Goal: Task Accomplishment & Management: Manage account settings

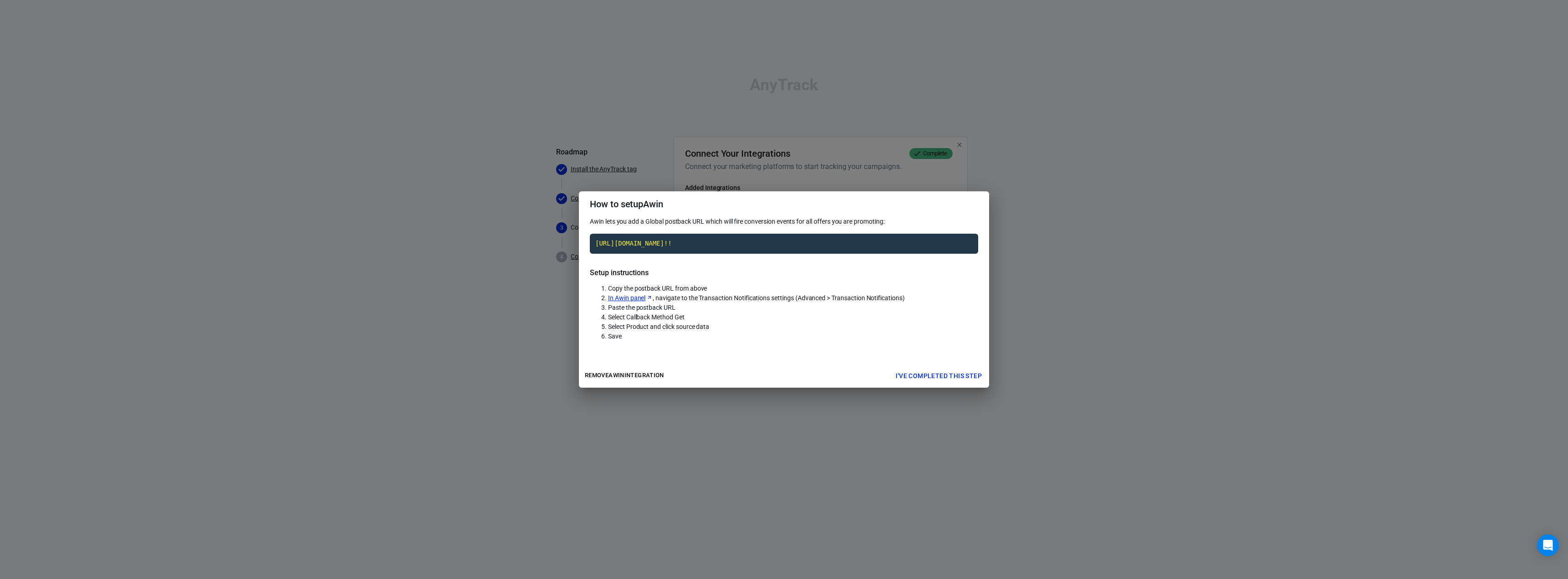
click at [961, 384] on button "I've completed this step" at bounding box center [939, 376] width 94 height 17
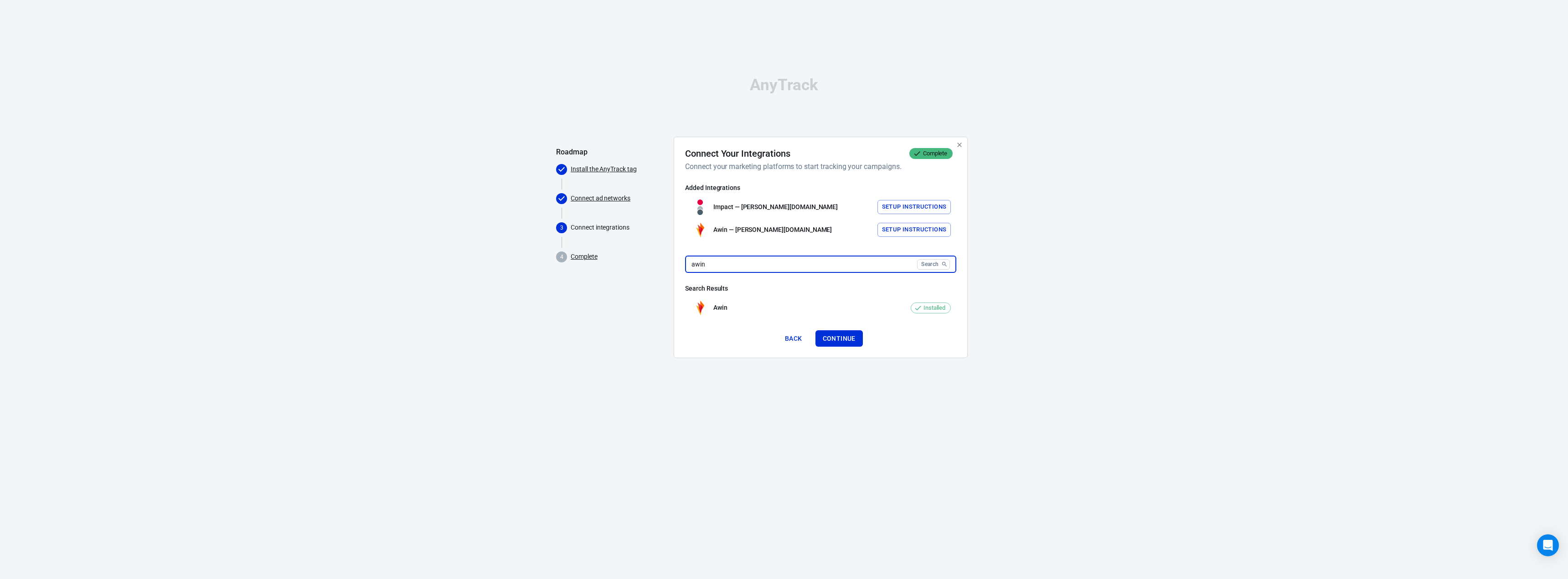
click at [850, 265] on input "awin" at bounding box center [799, 265] width 228 height 17
click at [760, 264] on input "amazon" at bounding box center [799, 265] width 228 height 17
type input "cj"
click at [933, 316] on div "CJ Add" at bounding box center [821, 307] width 271 height 23
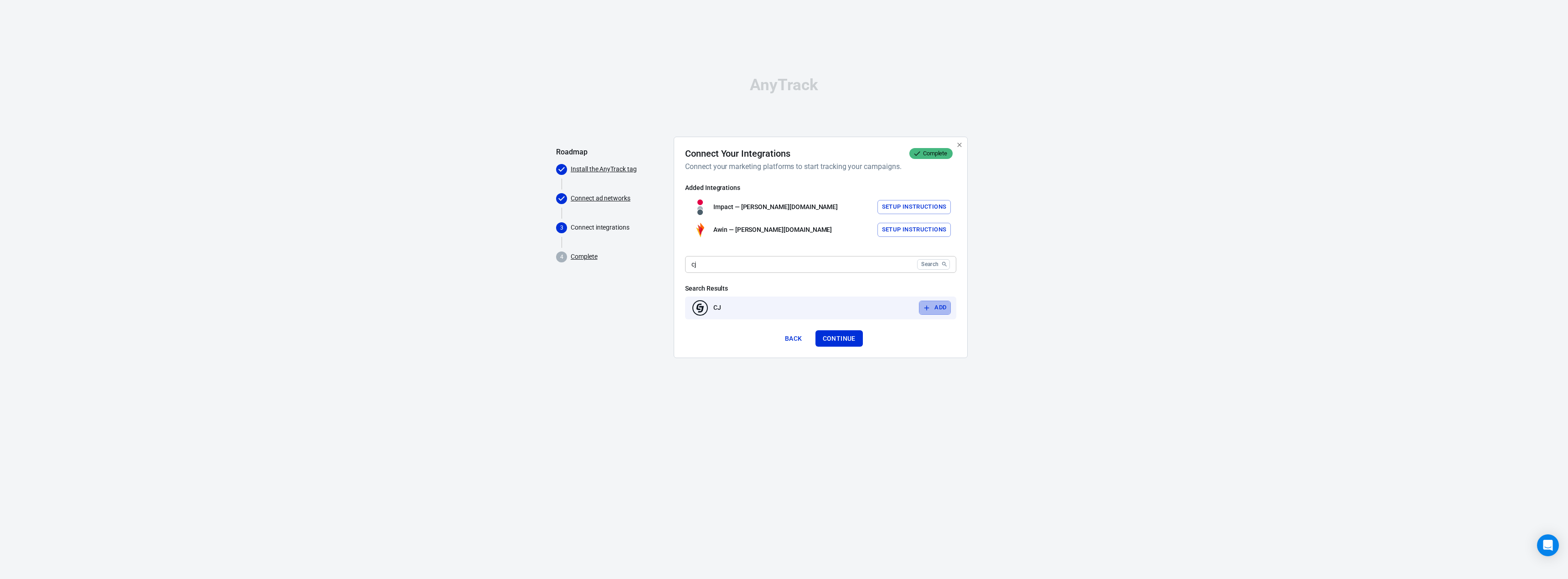
click at [934, 306] on button "Add" at bounding box center [935, 307] width 32 height 14
click at [944, 303] on button "Add" at bounding box center [935, 307] width 32 height 14
click at [945, 311] on button "Add" at bounding box center [935, 307] width 32 height 14
click at [1036, 283] on div "AnyTrack Roadmap Install the AnyTrack tag Connect ad networks 3 Connect integra…" at bounding box center [784, 221] width 1568 height 442
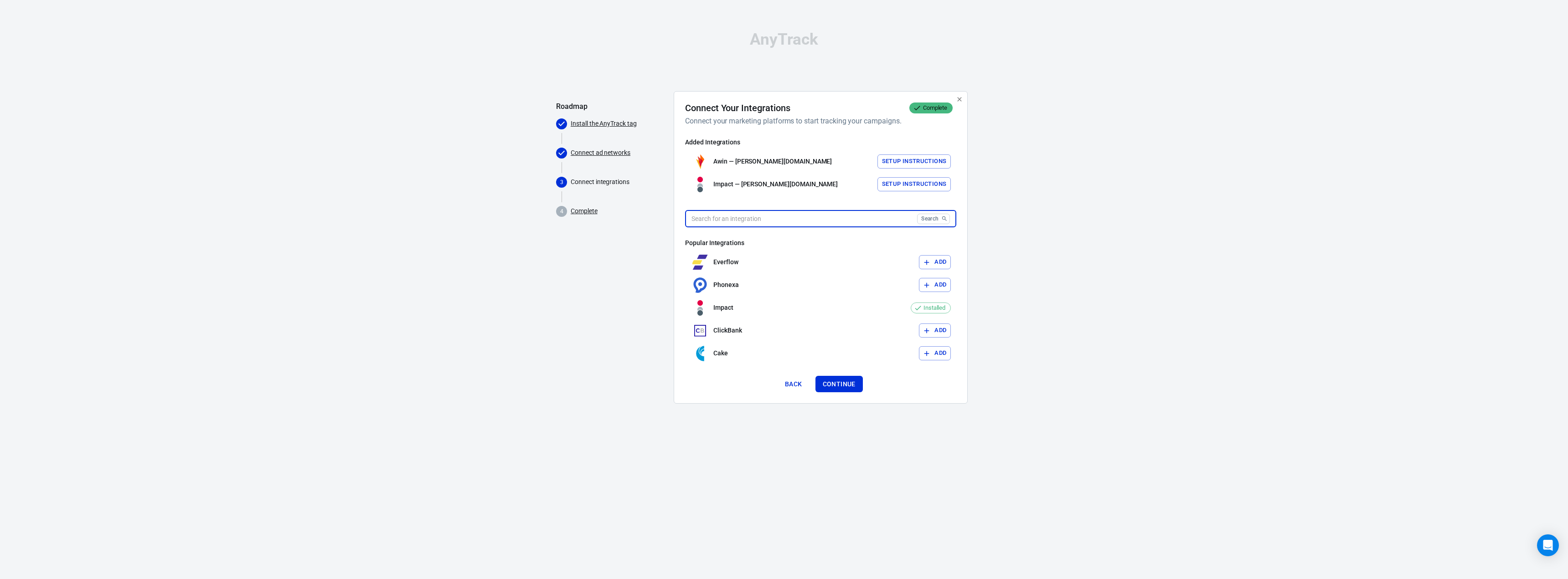
click at [822, 218] on input "text" at bounding box center [799, 219] width 228 height 17
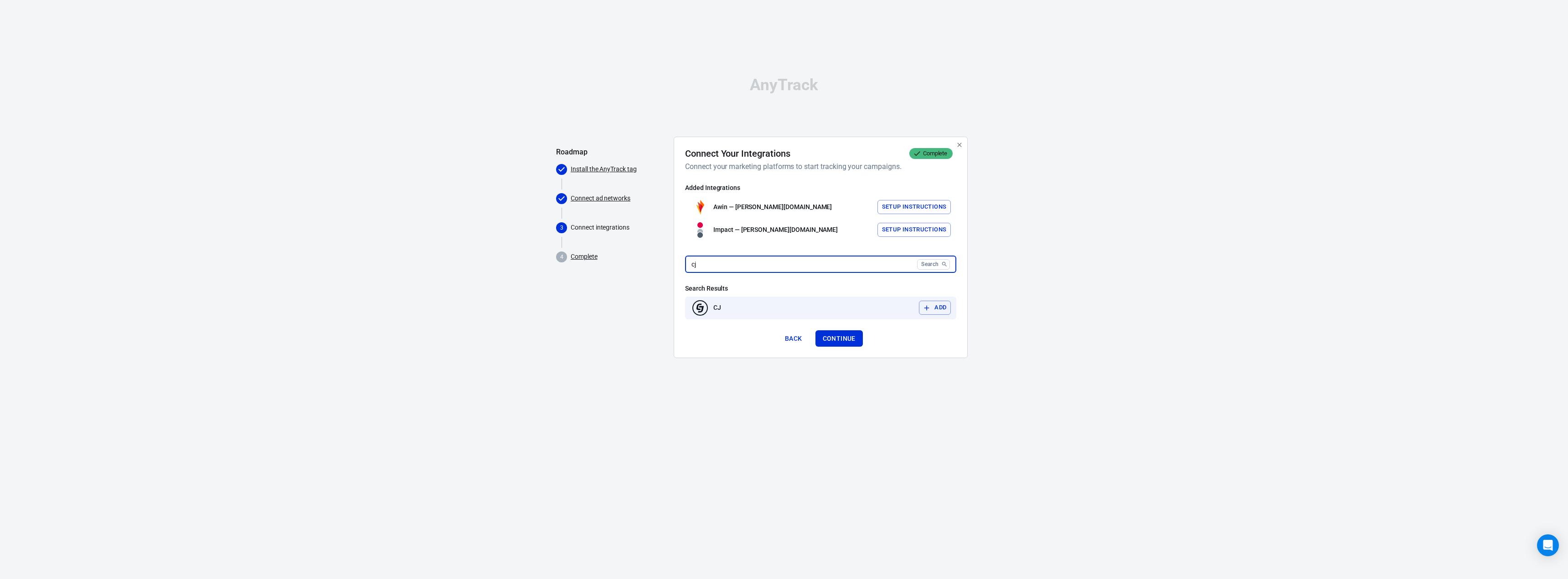
click at [936, 301] on button "Add" at bounding box center [935, 307] width 32 height 14
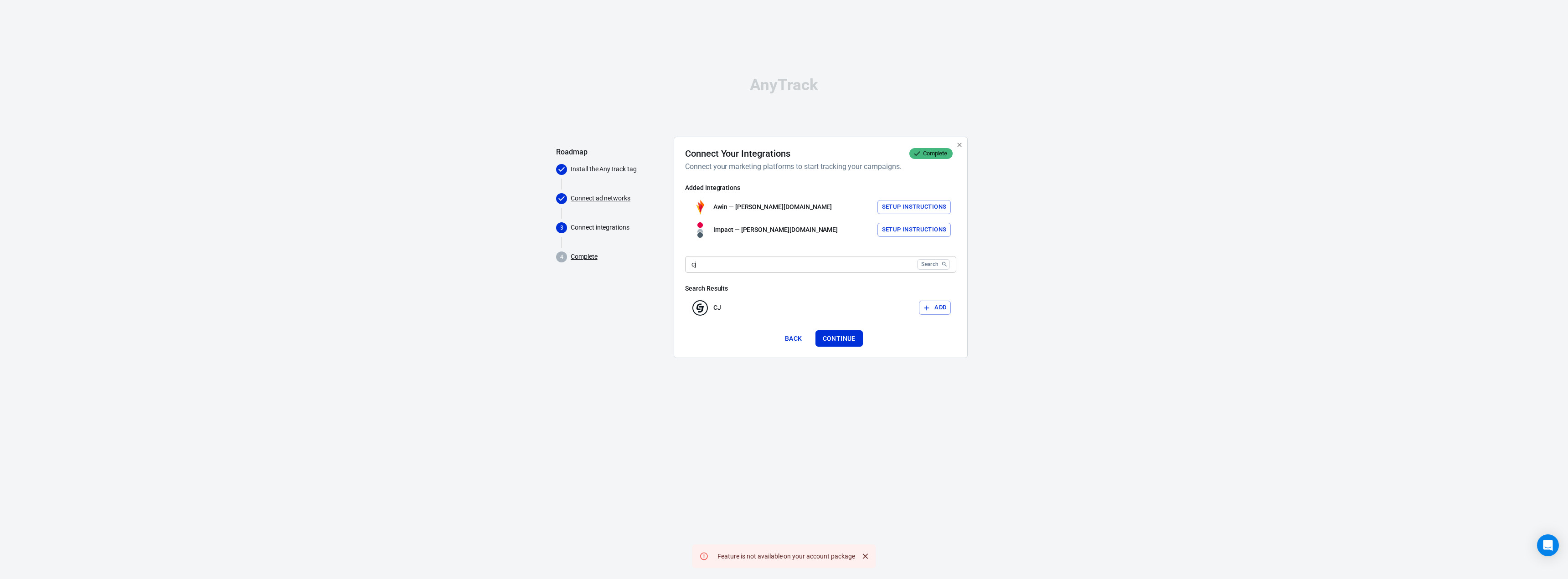
drag, startPoint x: 869, startPoint y: 554, endPoint x: 859, endPoint y: 529, distance: 26.9
click at [868, 554] on icon "Close" at bounding box center [866, 556] width 9 height 9
drag, startPoint x: 721, startPoint y: 261, endPoint x: 657, endPoint y: 266, distance: 64.2
click at [657, 266] on div "Roadmap Install the AnyTrack tag Connect ad networks 3 Connect integrations 4 C…" at bounding box center [784, 251] width 456 height 229
paste input "PartnerStack"
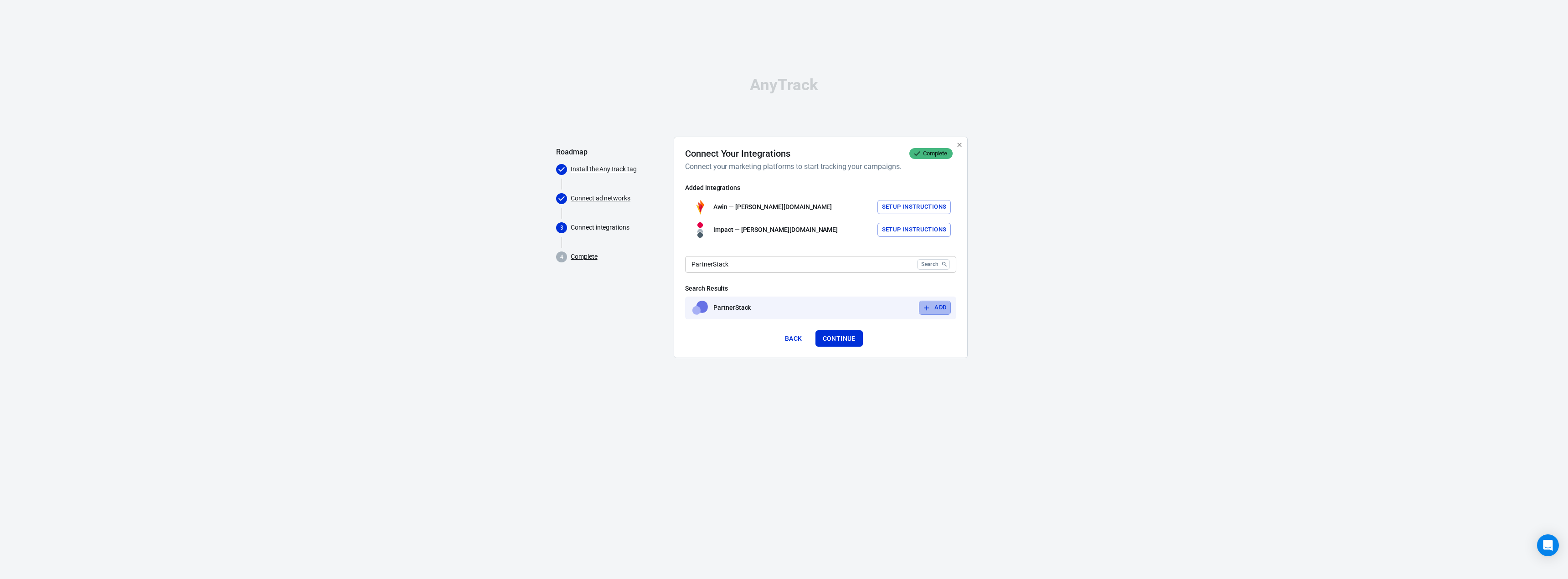
click at [941, 307] on button "Add" at bounding box center [935, 307] width 32 height 14
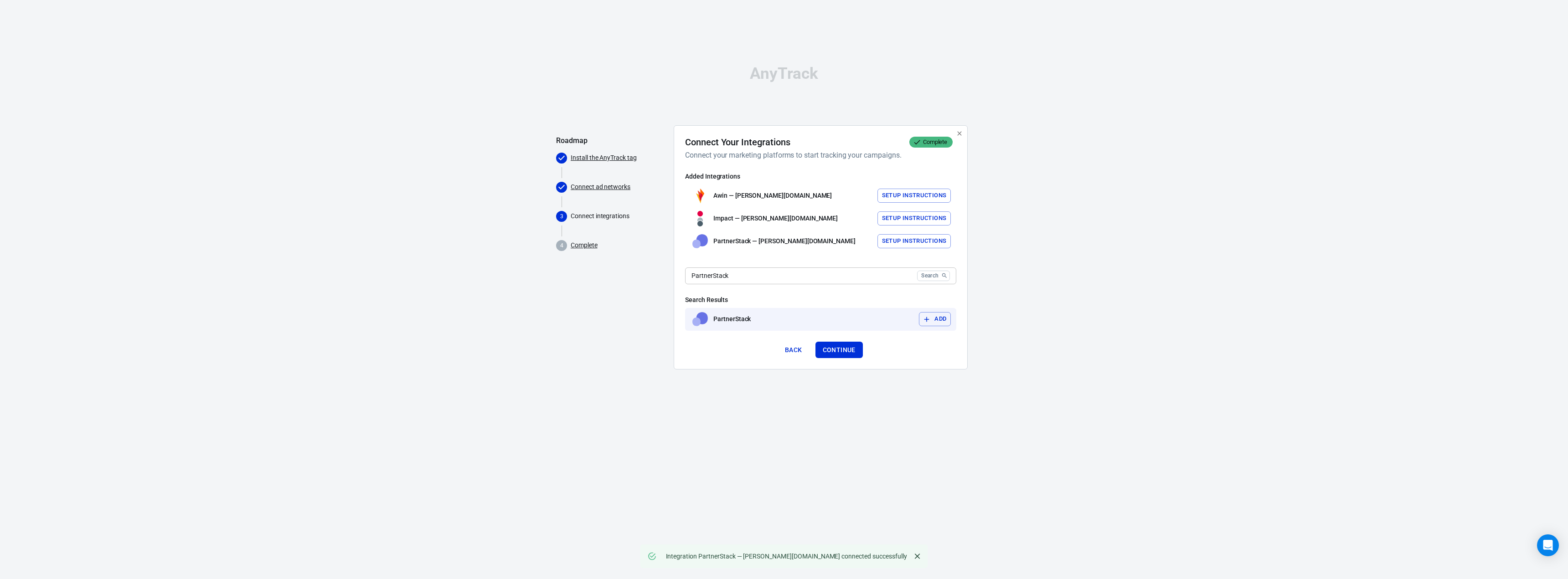
click at [932, 321] on button "Add" at bounding box center [935, 319] width 32 height 14
click at [931, 244] on button "Setup Instructions" at bounding box center [914, 241] width 74 height 14
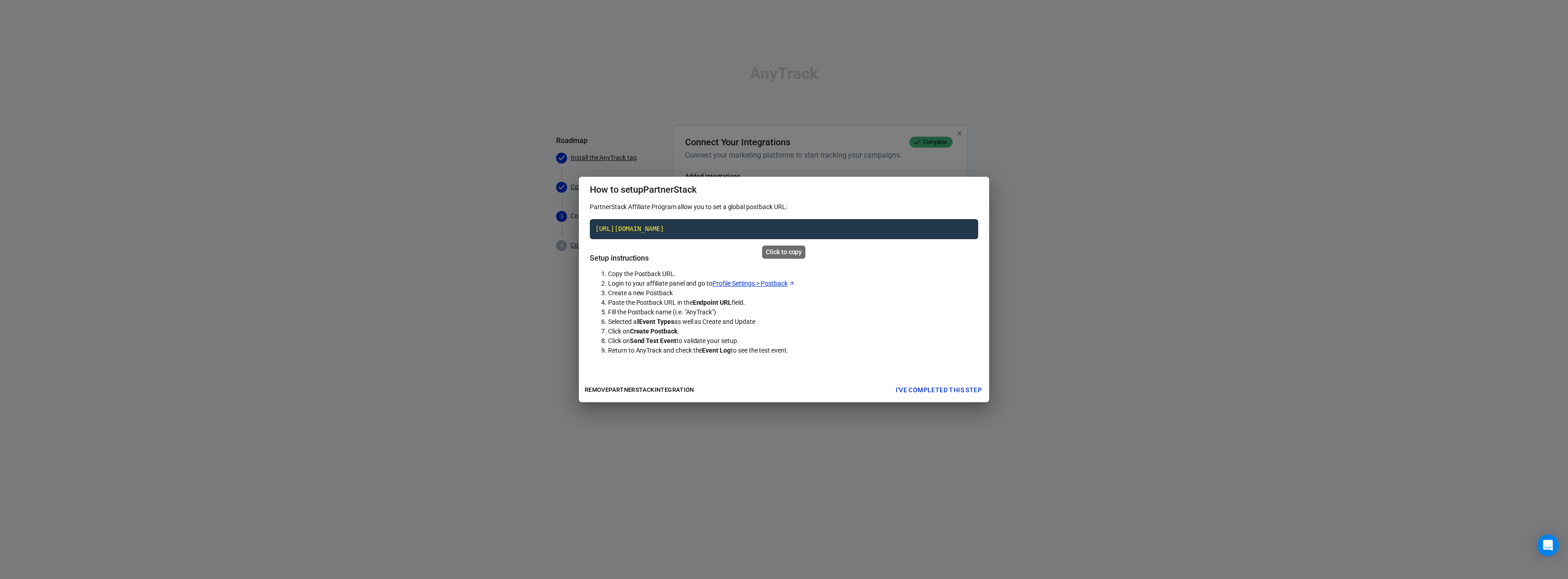
click at [772, 228] on code "[URL][DOMAIN_NAME]" at bounding box center [784, 229] width 388 height 20
click at [698, 311] on span "Fill the Postback name (i.e. "AnyTrack")" at bounding box center [662, 312] width 108 height 7
click at [698, 311] on span "Fill the Postback name (i.e. "AnyTrack")" at bounding box center [662, 312] width 108 height 7
copy span "AnyTrack"
click at [919, 388] on button "I've completed this step" at bounding box center [939, 390] width 94 height 17
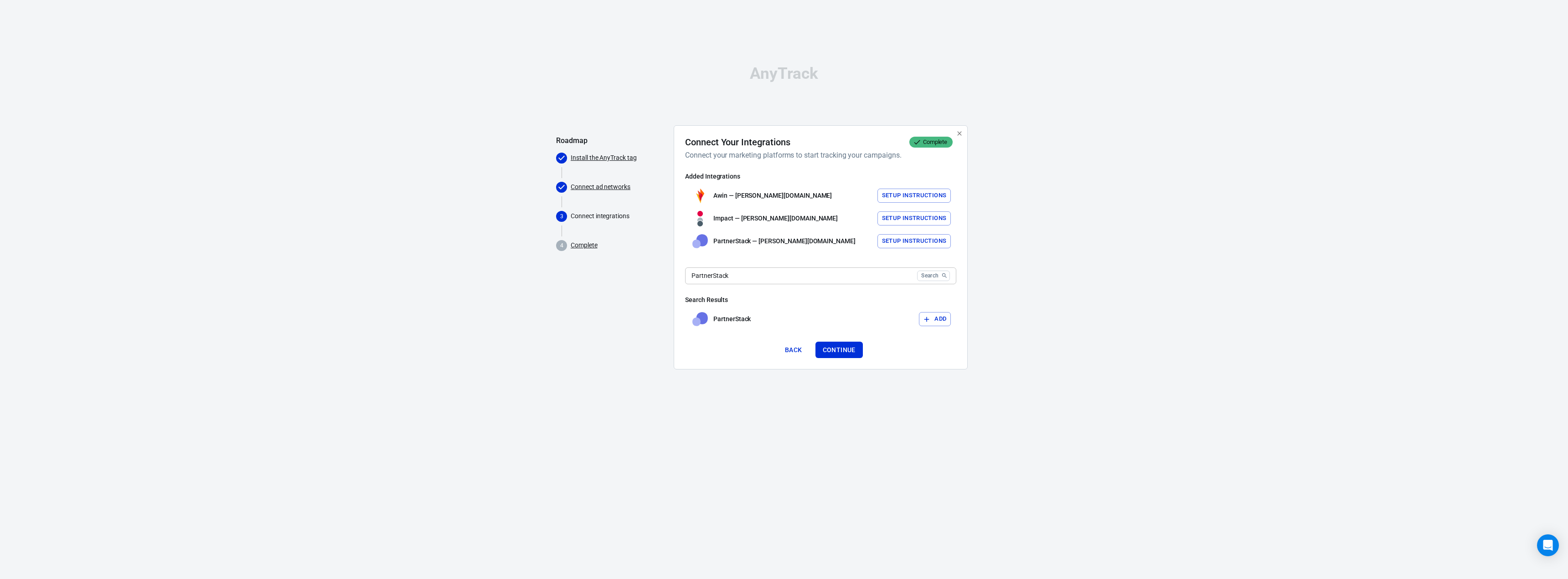
click at [891, 279] on input "PartnerStack" at bounding box center [799, 276] width 228 height 17
click at [923, 317] on icon "button" at bounding box center [926, 319] width 8 height 8
click at [793, 300] on h6 "Search Results" at bounding box center [821, 299] width 271 height 9
click at [808, 277] on input "cj" at bounding box center [799, 276] width 228 height 17
click at [917, 271] on button "Search" at bounding box center [934, 276] width 33 height 10
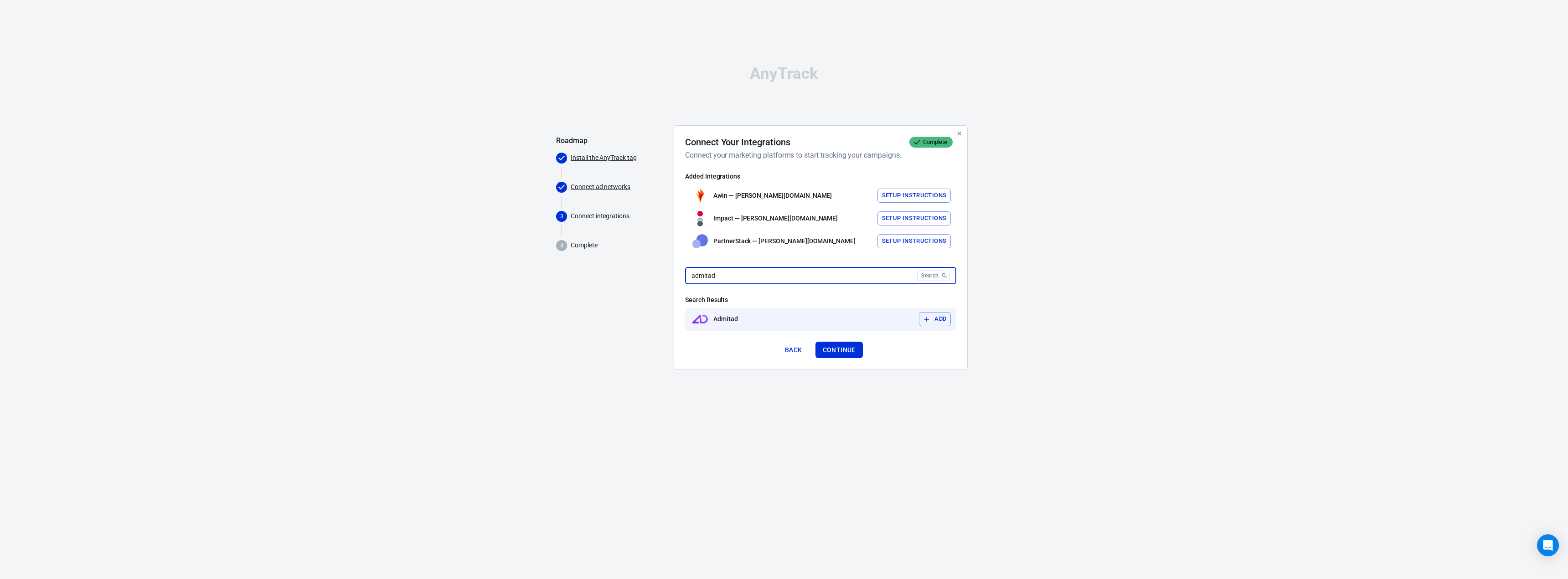
click at [937, 317] on button "Add" at bounding box center [935, 319] width 32 height 14
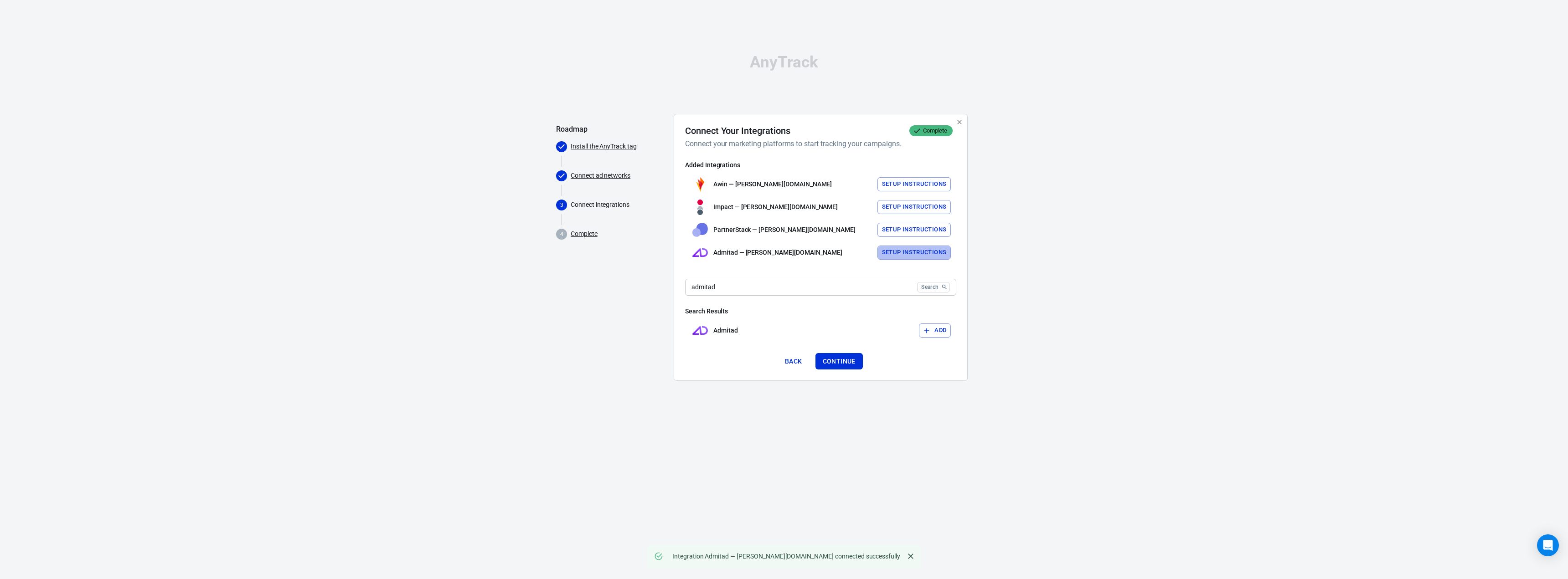
click at [906, 255] on button "Setup Instructions" at bounding box center [914, 252] width 74 height 14
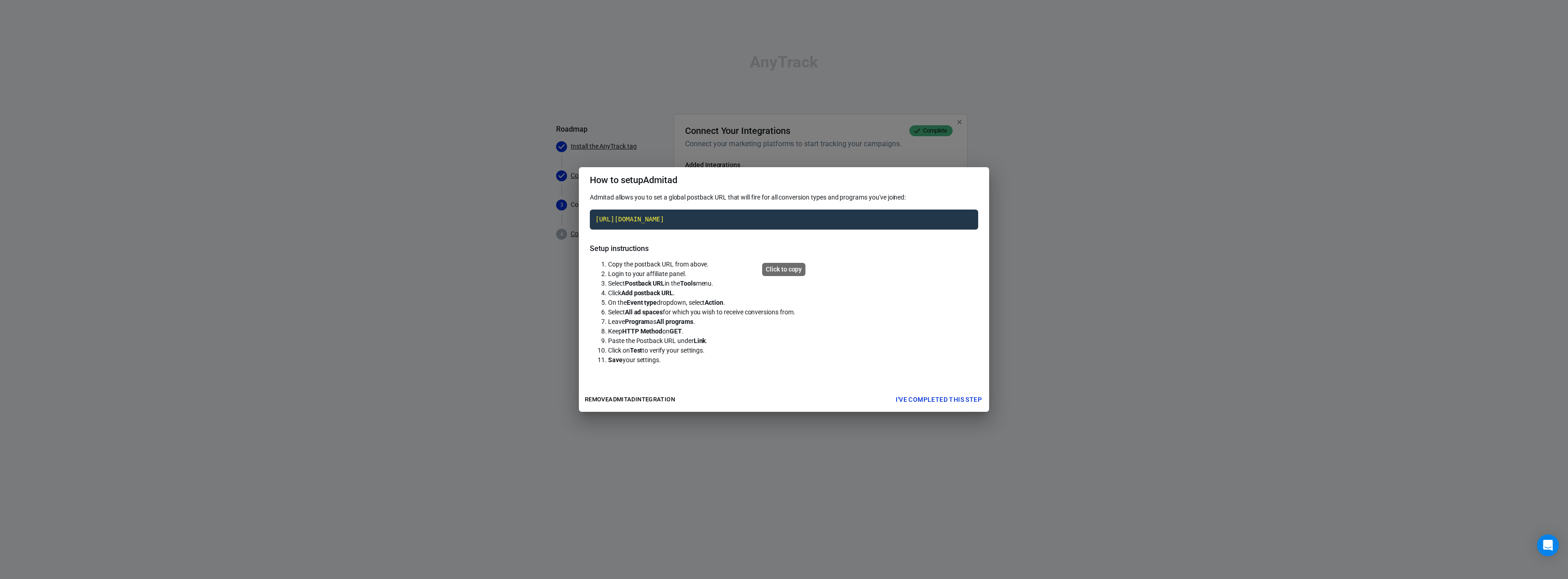
click at [713, 229] on code "[URL][DOMAIN_NAME]" at bounding box center [784, 219] width 388 height 20
click at [921, 408] on button "I've completed this step" at bounding box center [939, 400] width 94 height 17
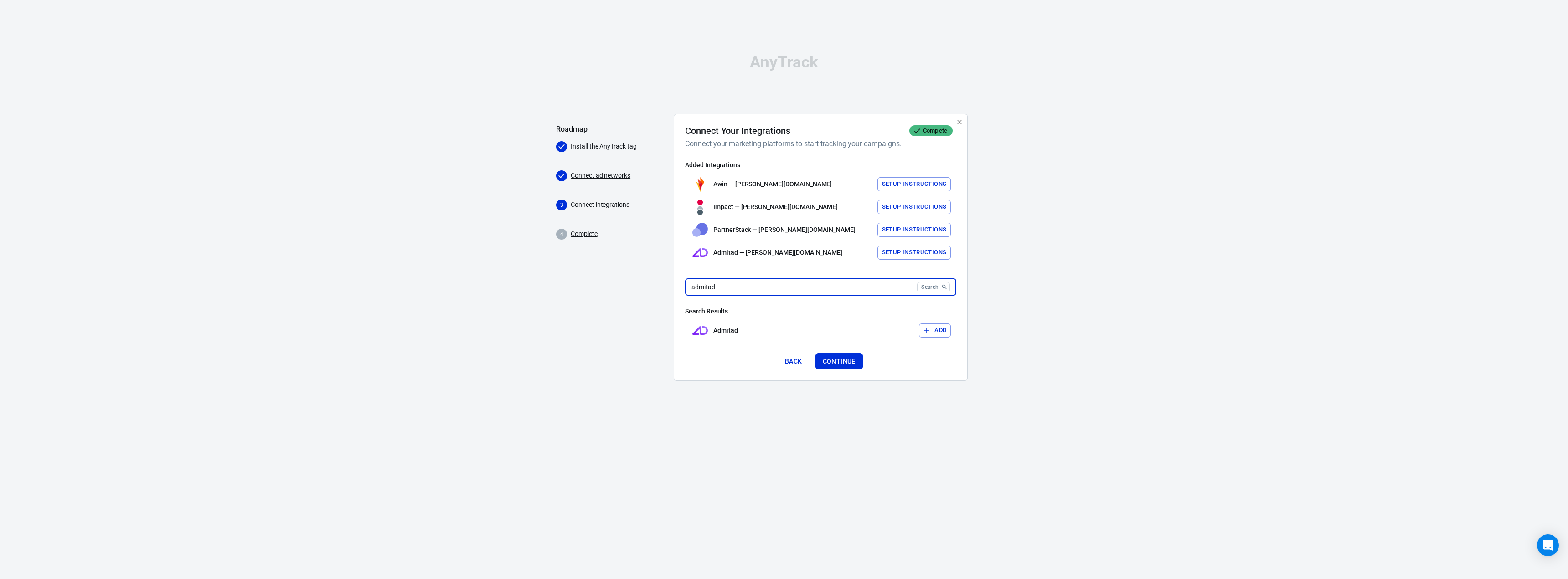
drag, startPoint x: 771, startPoint y: 286, endPoint x: 640, endPoint y: 272, distance: 131.7
click at [640, 272] on div "Roadmap Install the AnyTrack tag Connect ad networks 3 Connect integrations 4 C…" at bounding box center [784, 251] width 456 height 275
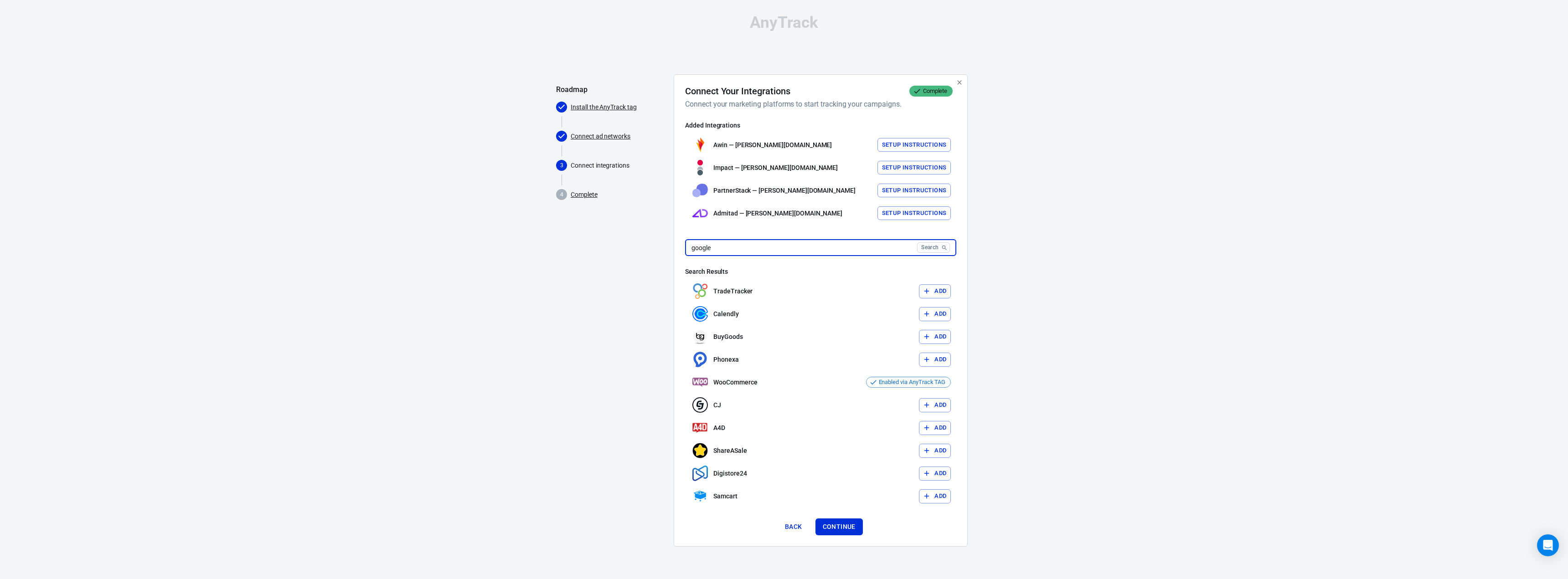
click at [981, 255] on div at bounding box center [993, 314] width 37 height 480
click at [937, 245] on button "Search" at bounding box center [934, 247] width 33 height 10
click at [937, 249] on button "Search" at bounding box center [934, 247] width 33 height 10
click at [928, 406] on icon "button" at bounding box center [926, 404] width 8 height 8
click at [786, 250] on input "google" at bounding box center [799, 248] width 228 height 17
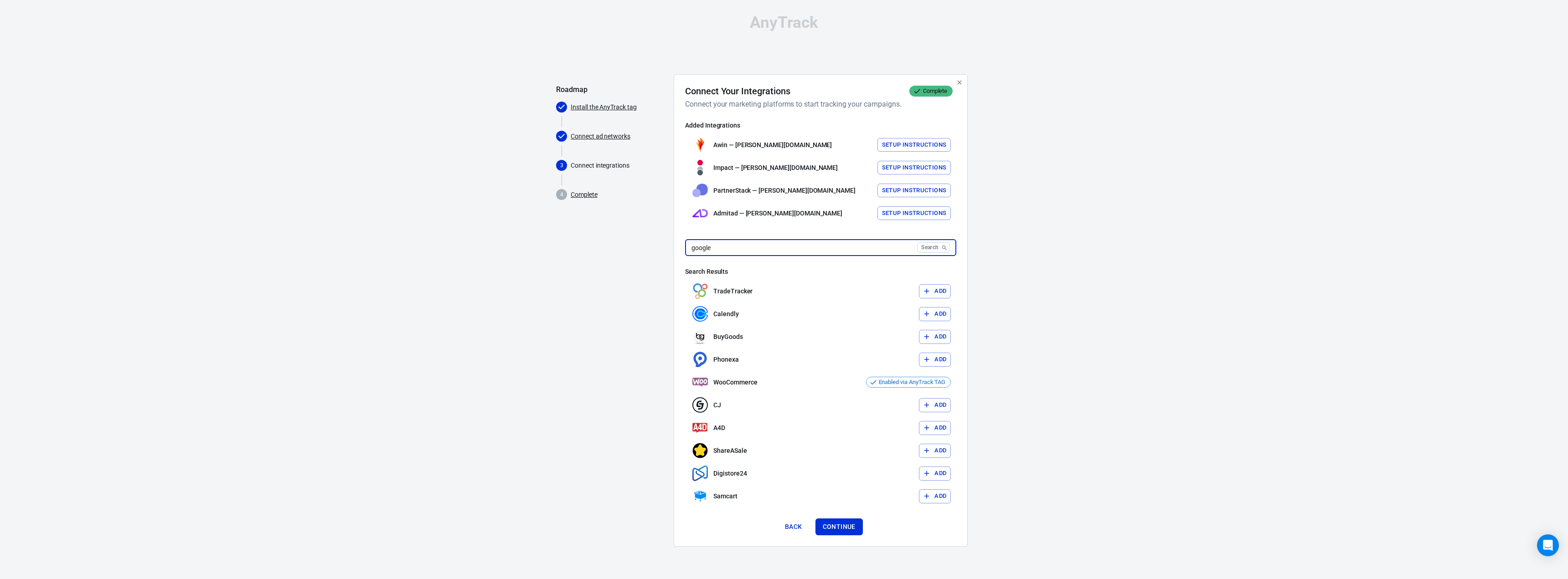
paste input "FlexOffers"
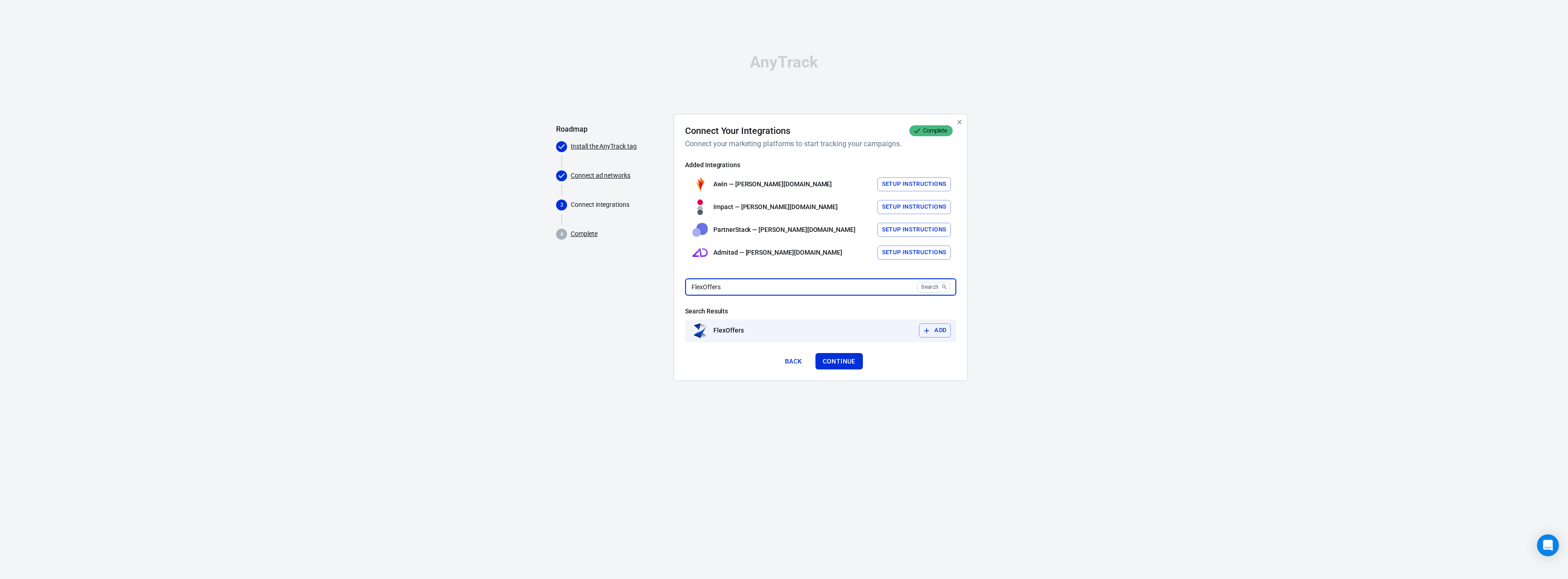
click at [937, 328] on button "Add" at bounding box center [935, 330] width 32 height 14
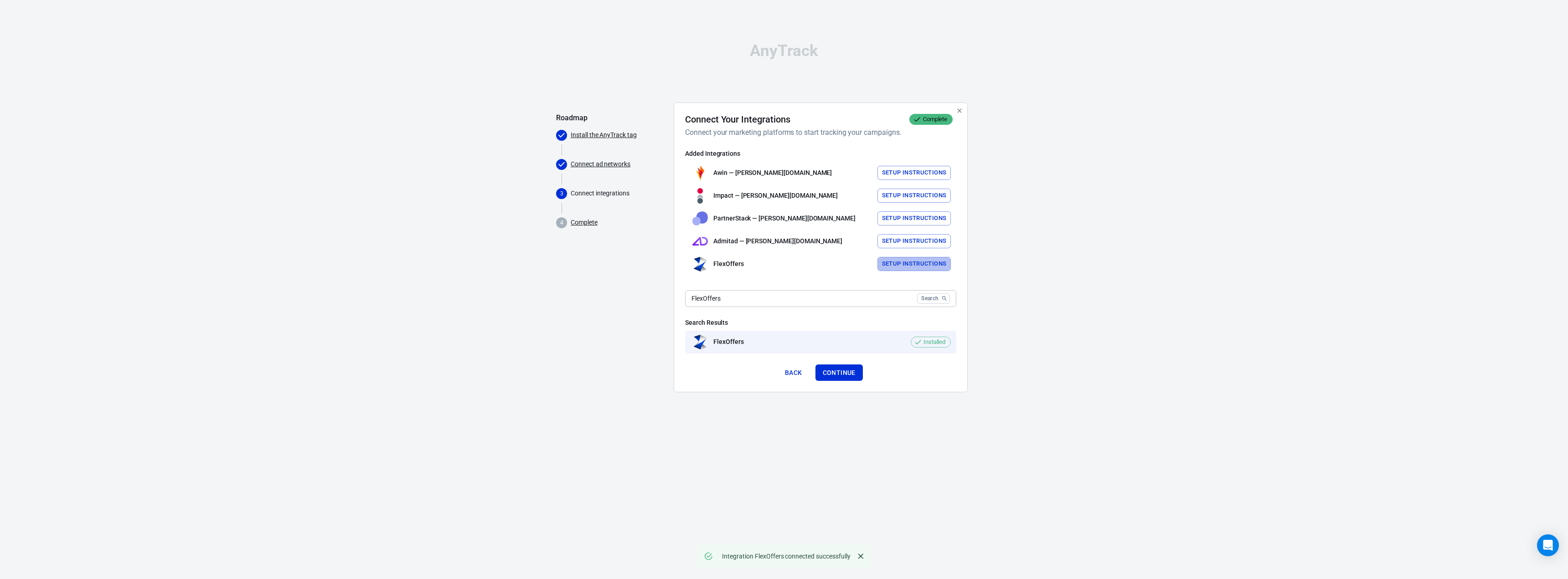
click at [929, 265] on button "Setup Instructions" at bounding box center [914, 263] width 74 height 14
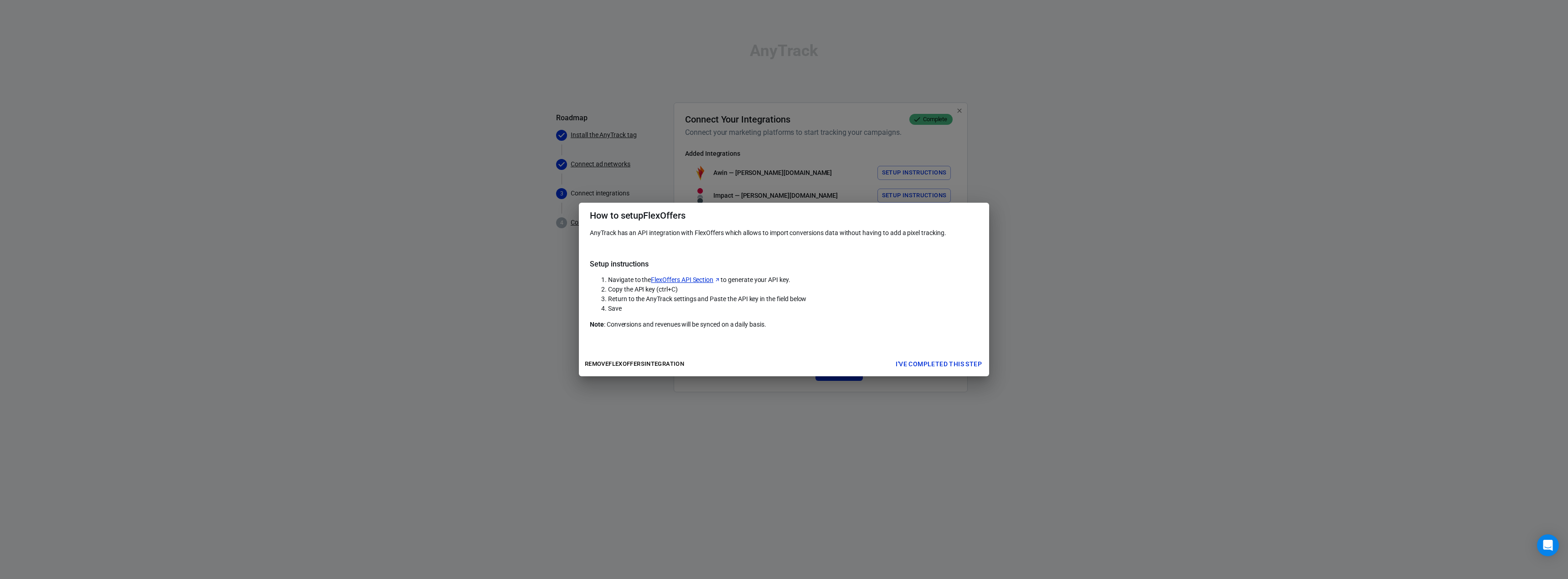
click at [699, 279] on link "FlexOffers API Section" at bounding box center [685, 280] width 70 height 10
click at [1180, 196] on div "How to setup FlexOffers AnyTrack has an API integration with FlexOffers which a…" at bounding box center [784, 290] width 1568 height 579
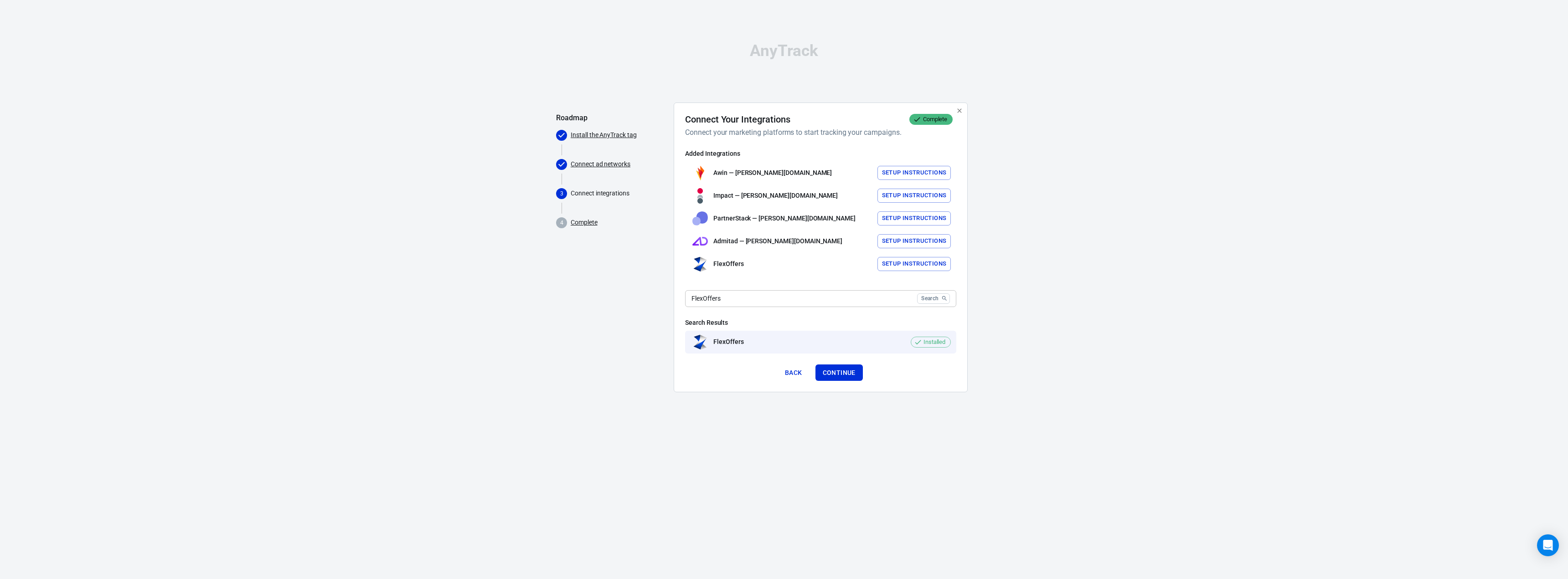
drag, startPoint x: 772, startPoint y: 297, endPoint x: 791, endPoint y: 300, distance: 19.2
click at [772, 297] on input "FlexOffers" at bounding box center [799, 299] width 228 height 17
paste input "Skimlink"
type input "Skimlinks"
click at [937, 299] on button "Search" at bounding box center [934, 298] width 33 height 10
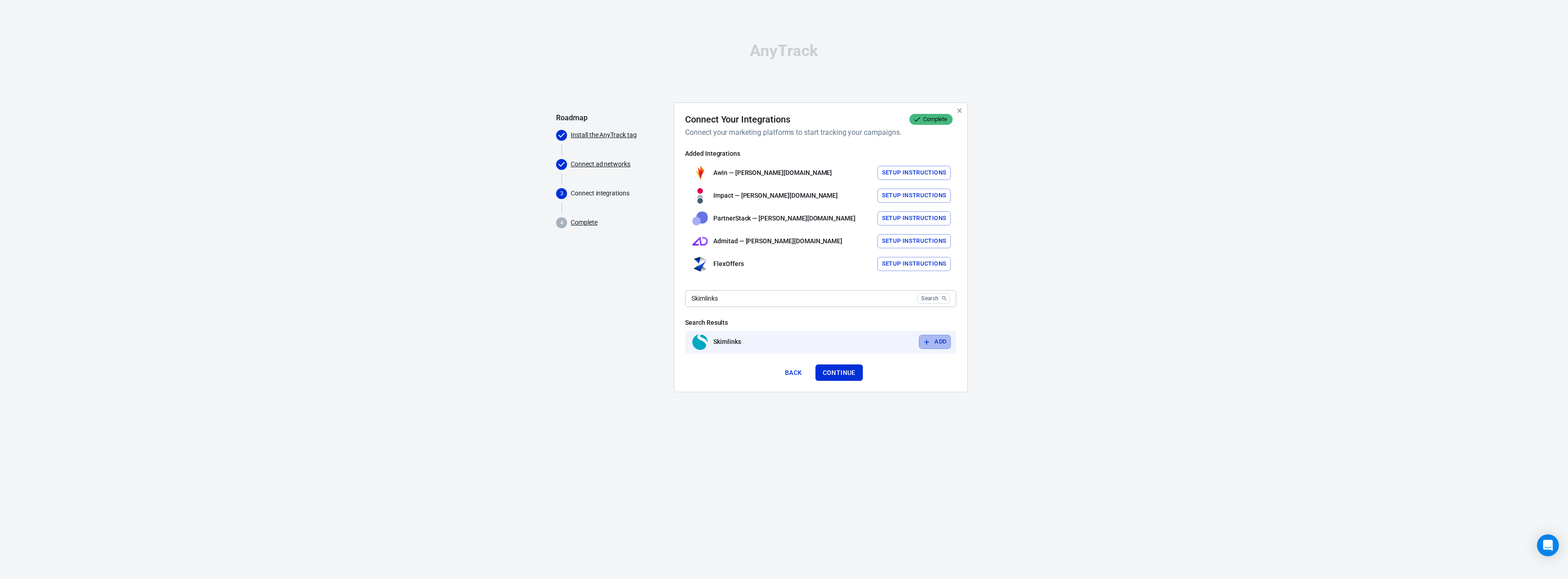
click at [931, 342] on button "Add" at bounding box center [935, 341] width 32 height 14
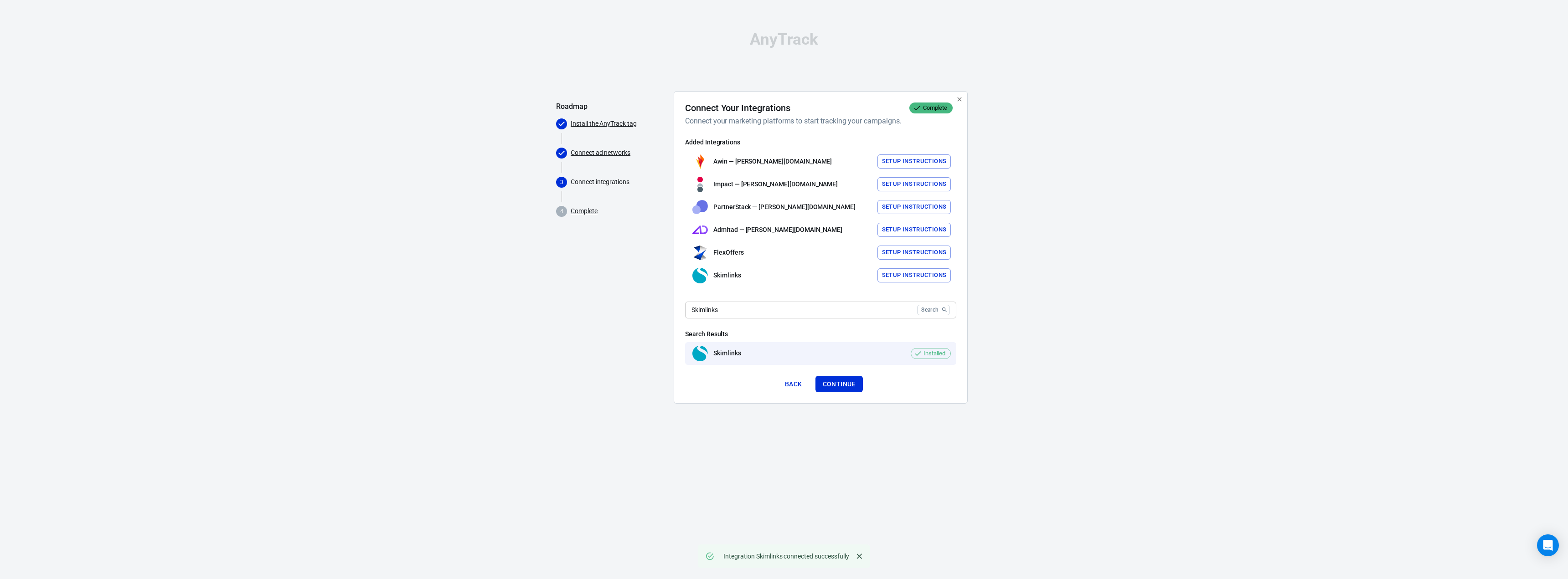
click at [930, 275] on button "Setup Instructions" at bounding box center [914, 275] width 74 height 14
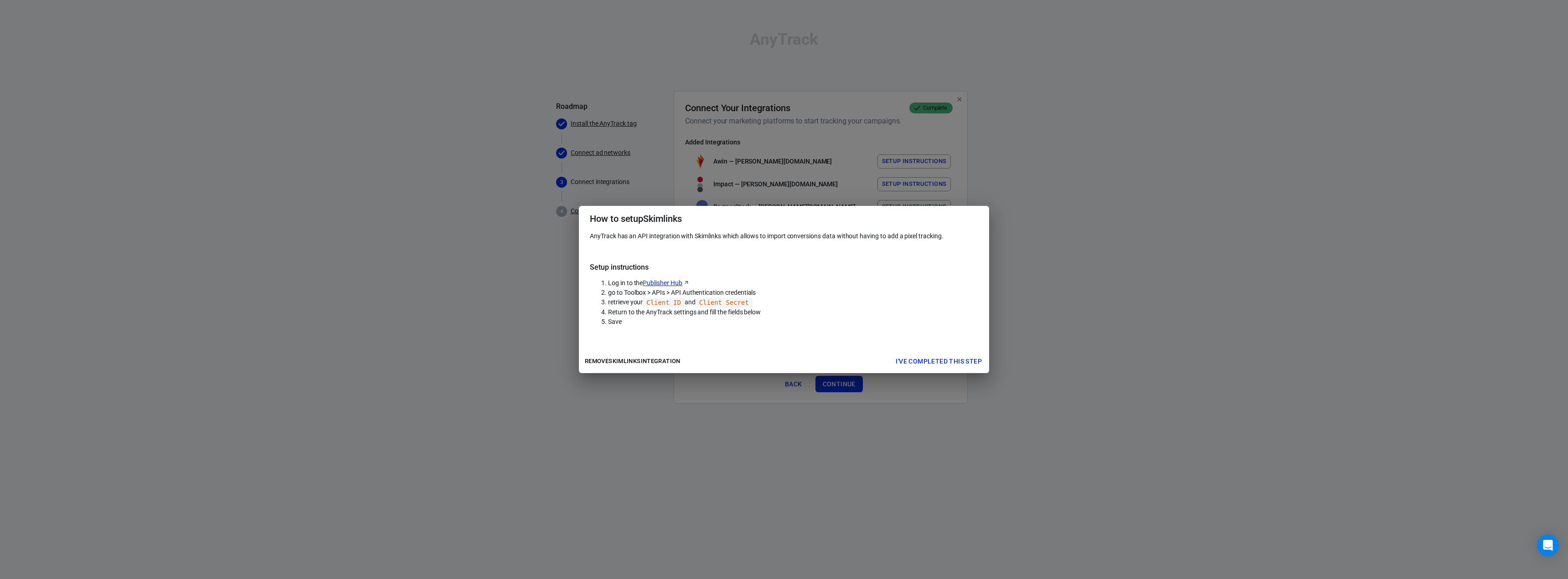
click at [667, 283] on link "Publisher Hub" at bounding box center [666, 283] width 46 height 10
drag, startPoint x: 1103, startPoint y: 211, endPoint x: 1284, endPoint y: 46, distance: 244.9
click at [1102, 210] on div "How to setup Skimlinks AnyTrack has an API integration with Skimlinks which all…" at bounding box center [784, 290] width 1568 height 579
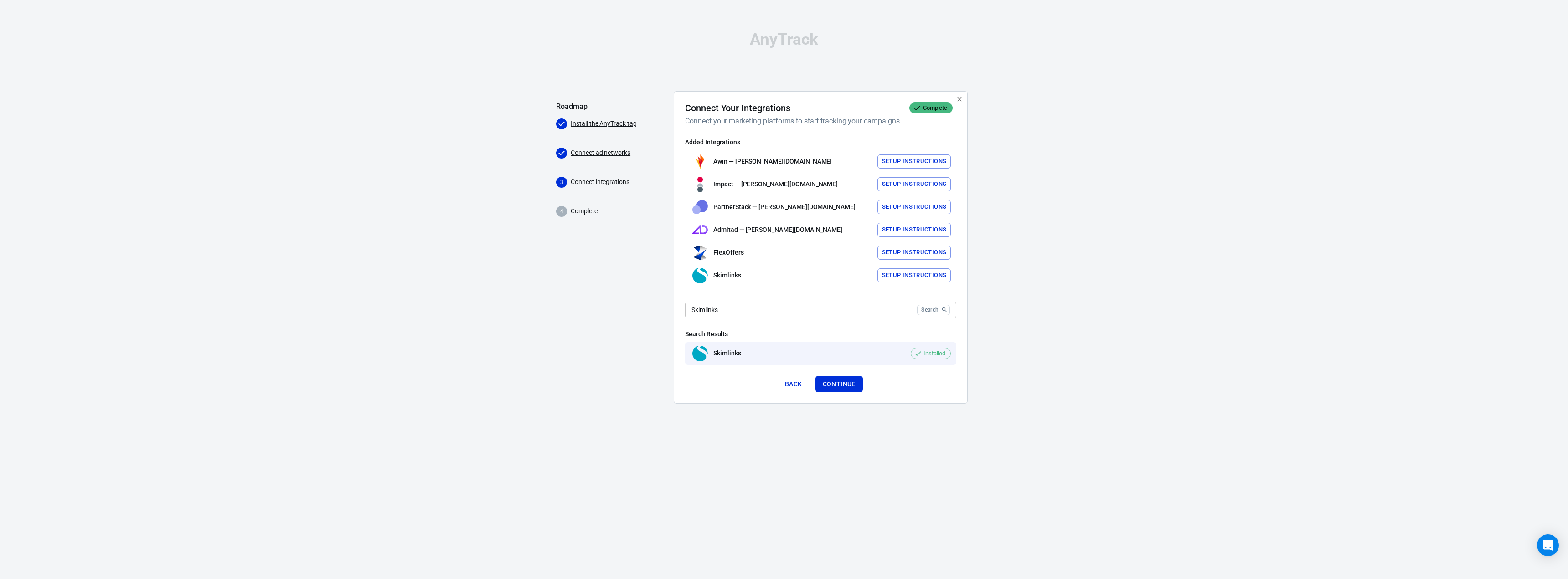
click at [847, 383] on button "Continue" at bounding box center [839, 384] width 47 height 17
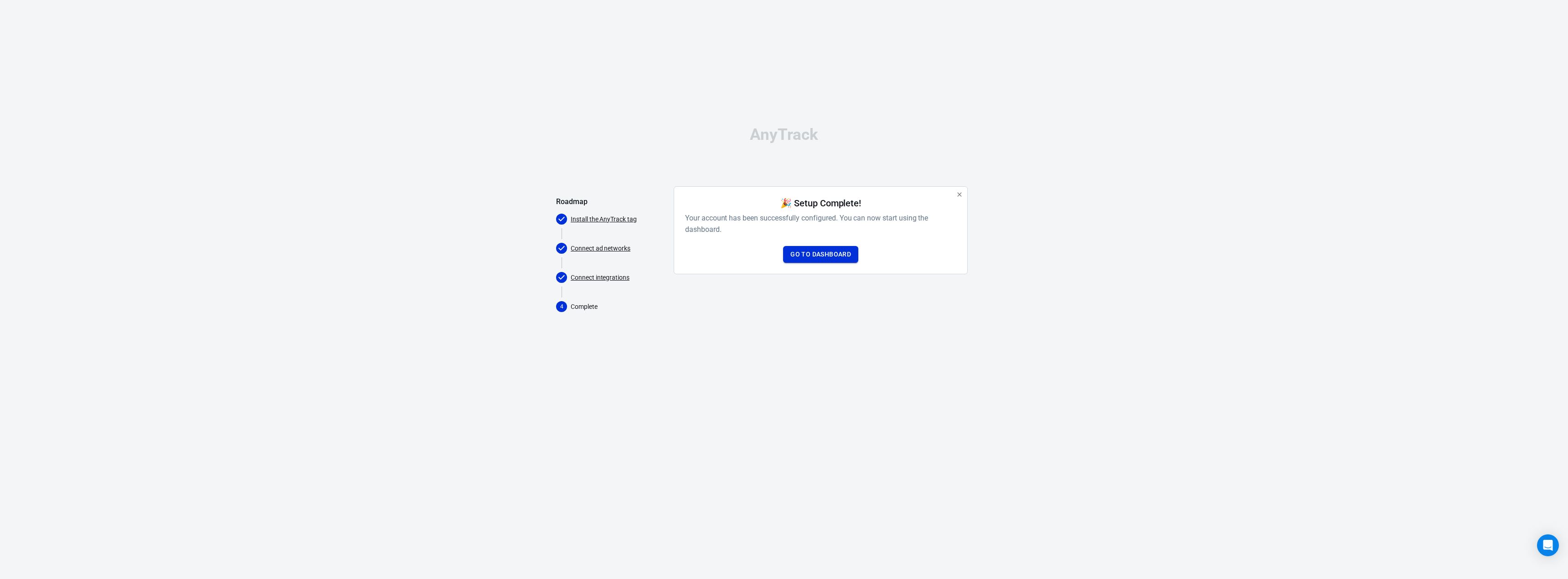
click at [832, 252] on link "Go to Dashboard" at bounding box center [821, 254] width 75 height 17
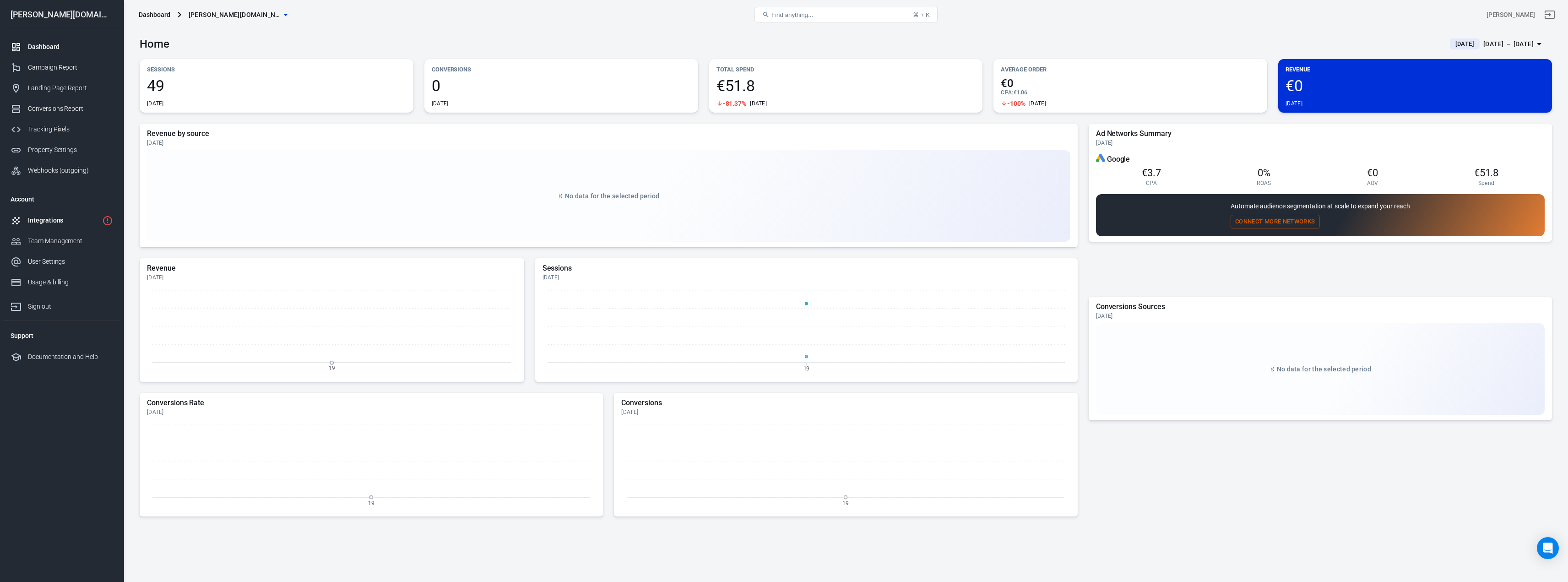
click at [73, 220] on div "Integrations" at bounding box center [63, 221] width 70 height 10
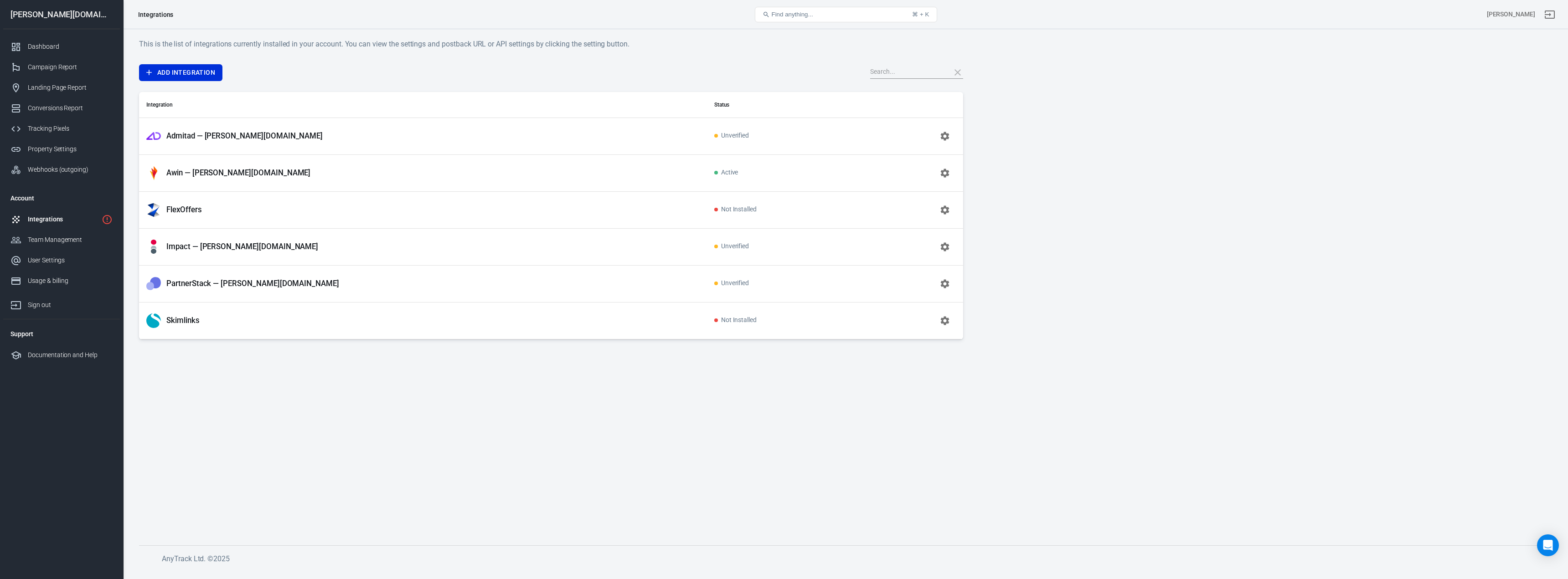
click at [947, 131] on icon "button" at bounding box center [945, 136] width 11 height 11
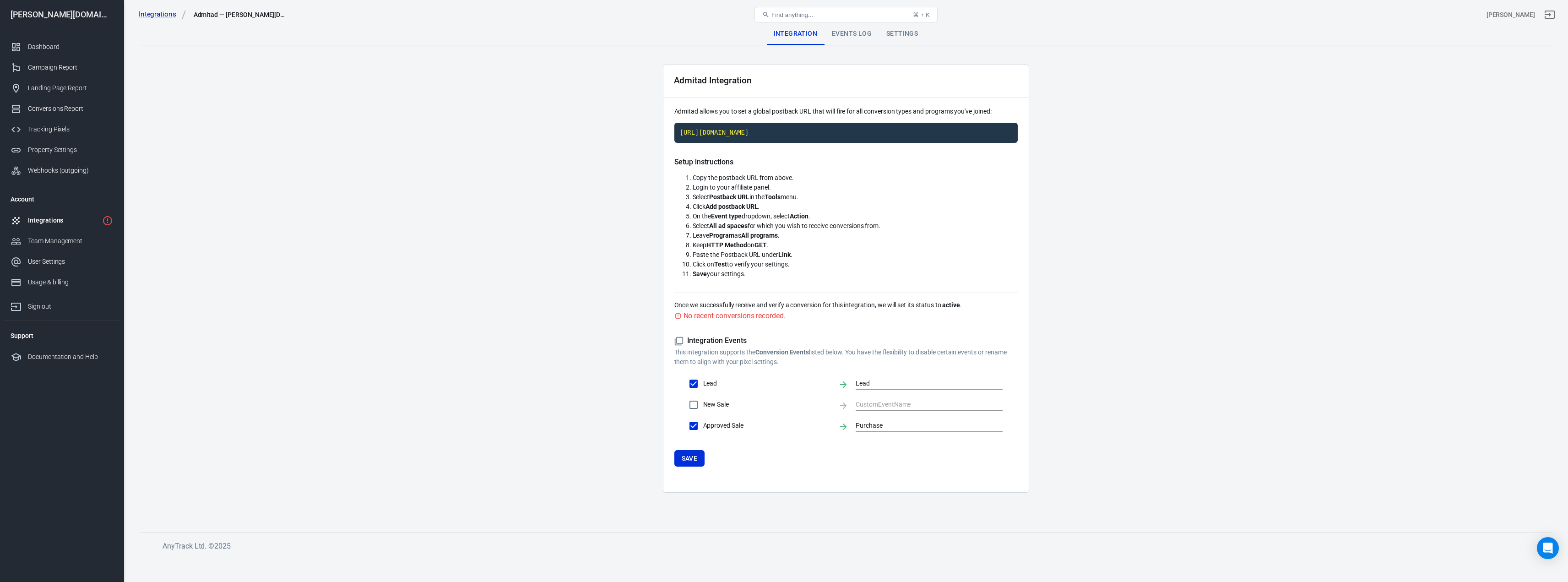
scroll to position [22, 0]
click at [717, 409] on span "New Sale" at bounding box center [767, 405] width 128 height 10
click at [703, 414] on input "New Sale" at bounding box center [693, 404] width 19 height 19
click at [704, 409] on span "New Sale" at bounding box center [767, 405] width 128 height 10
click at [703, 414] on input "New Sale" at bounding box center [693, 404] width 19 height 19
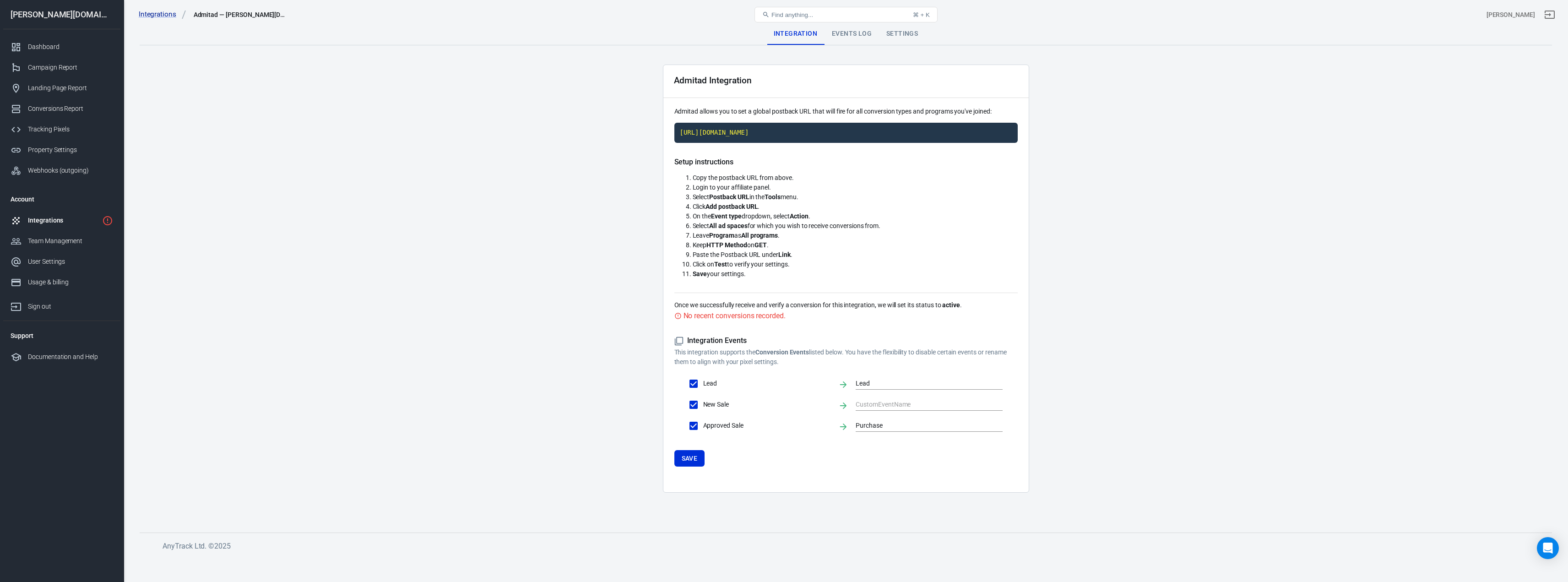
checkbox input "false"
click at [693, 467] on button "Save" at bounding box center [690, 459] width 31 height 17
click at [59, 218] on div "Integrations" at bounding box center [63, 221] width 70 height 10
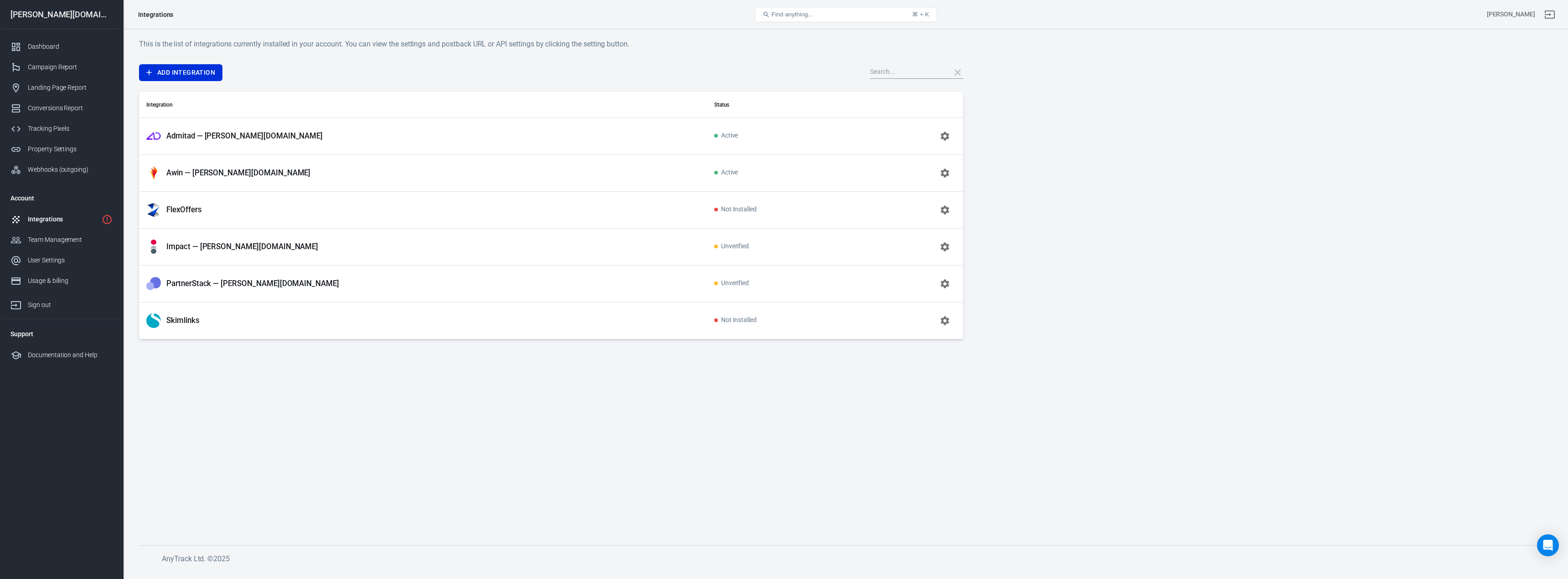
click at [945, 252] on button "button" at bounding box center [945, 247] width 22 height 22
click at [903, 74] on input "text" at bounding box center [907, 72] width 73 height 12
click at [858, 16] on button "Find anything... ⌘ + K" at bounding box center [846, 14] width 183 height 15
click at [904, 66] on div "Add Integration" at bounding box center [551, 73] width 824 height 17
click at [908, 69] on input "text" at bounding box center [907, 72] width 73 height 12
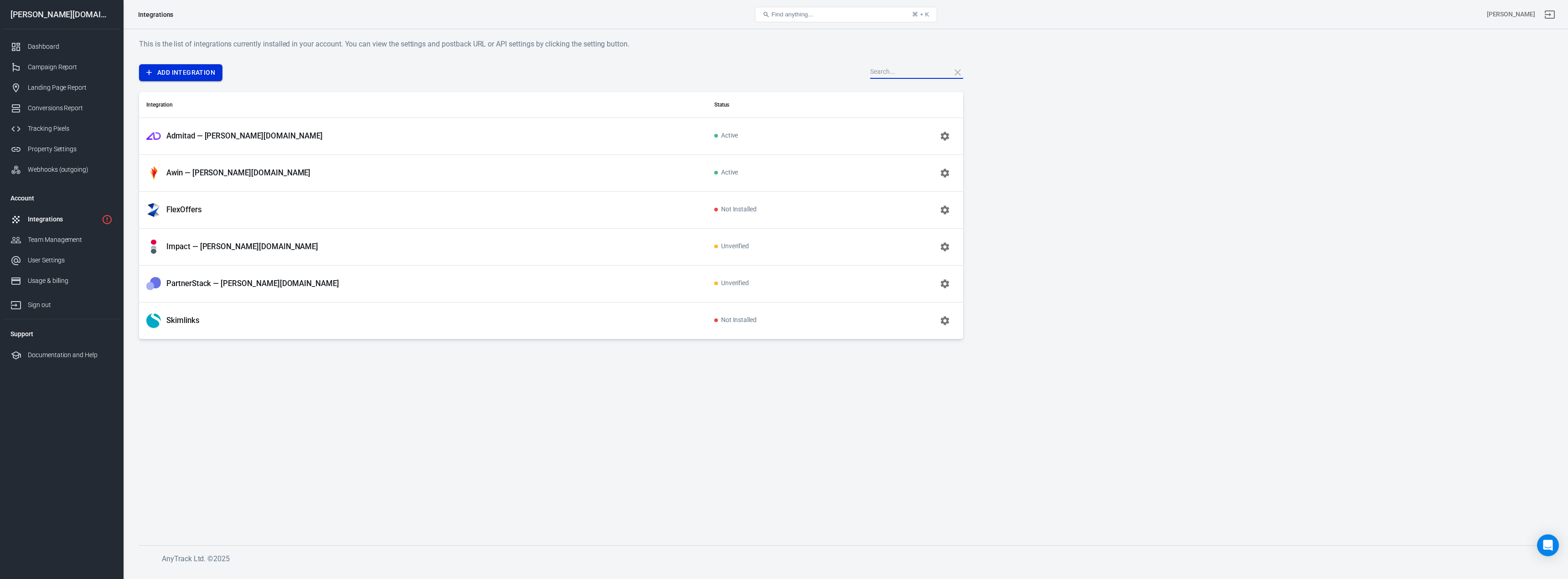
click at [155, 70] on link "Add Integration" at bounding box center [180, 73] width 83 height 17
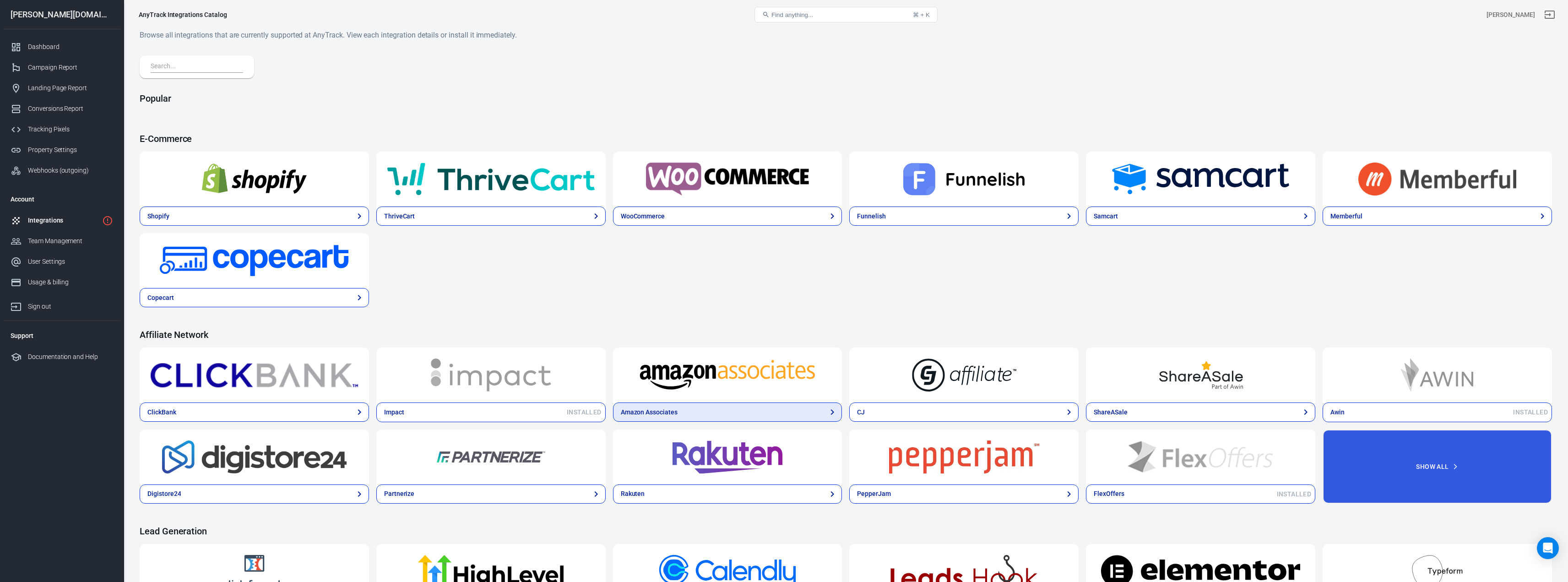
click at [722, 418] on link "Amazon Associates" at bounding box center [727, 411] width 229 height 19
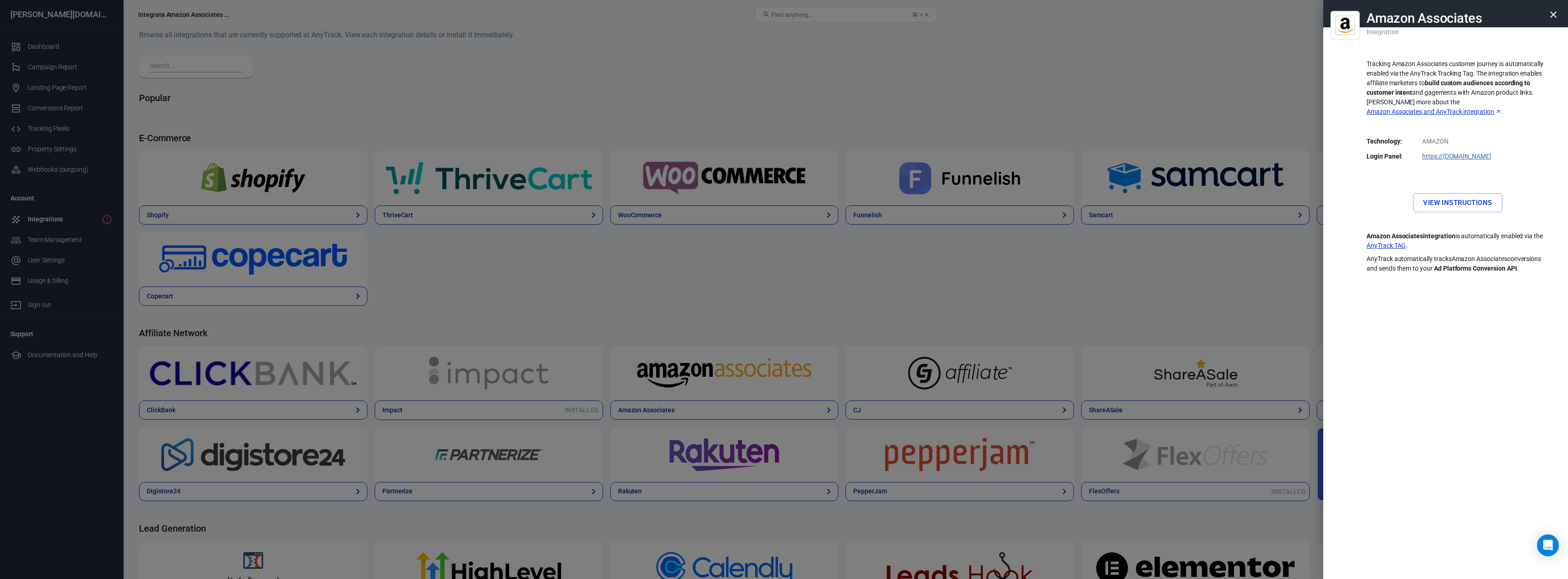
click at [1456, 193] on link "View Instructions" at bounding box center [1457, 203] width 89 height 19
click at [877, 269] on div at bounding box center [784, 290] width 1568 height 579
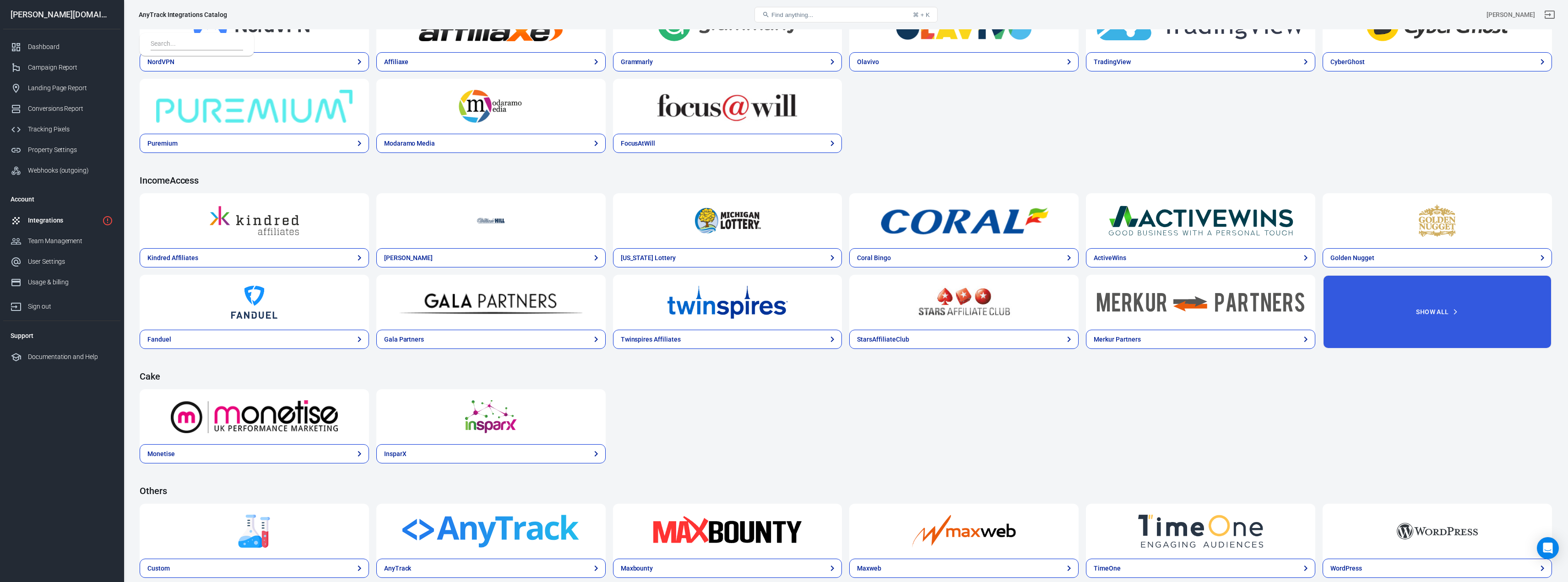
scroll to position [1170, 0]
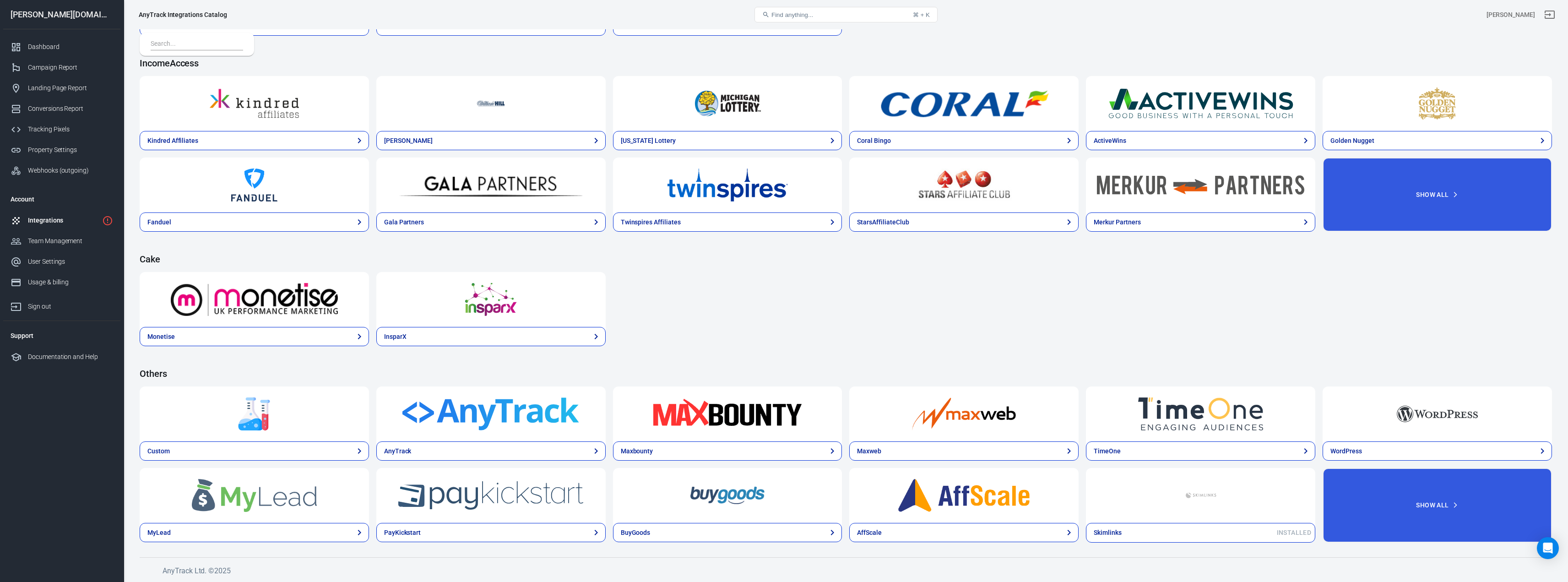
click at [50, 223] on div "Integrations" at bounding box center [63, 221] width 70 height 10
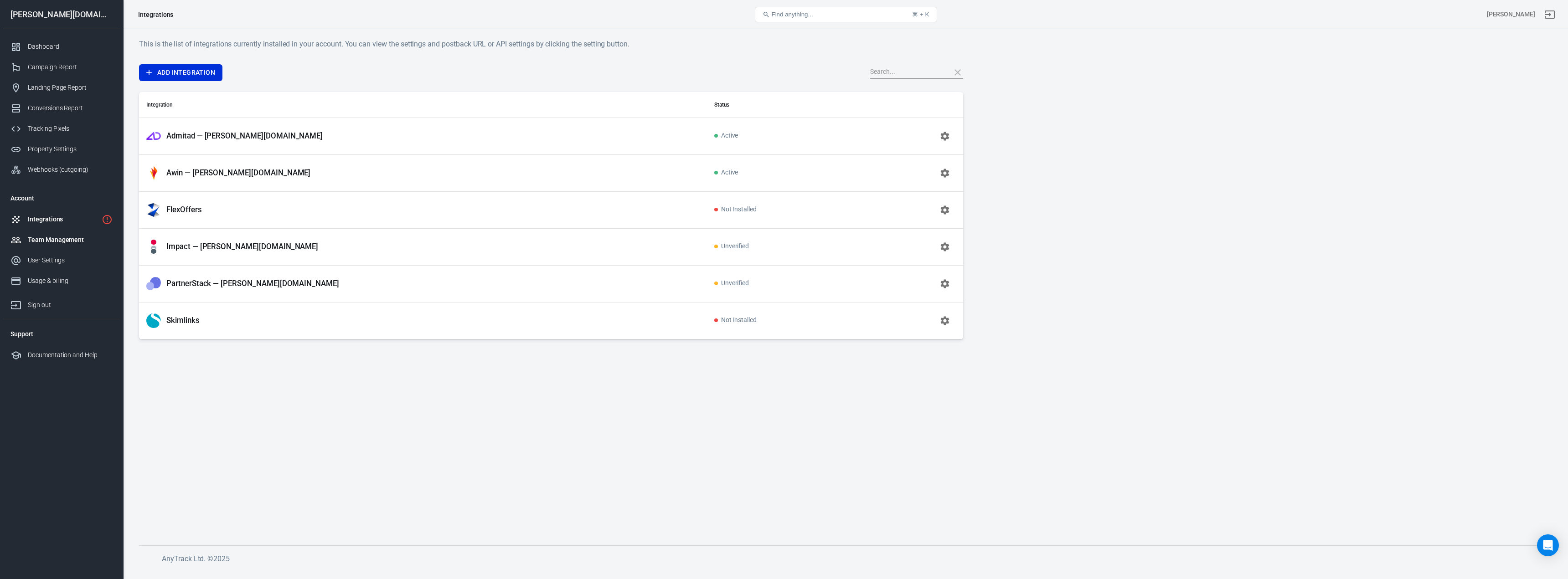
click at [85, 240] on div "Team Management" at bounding box center [70, 240] width 85 height 10
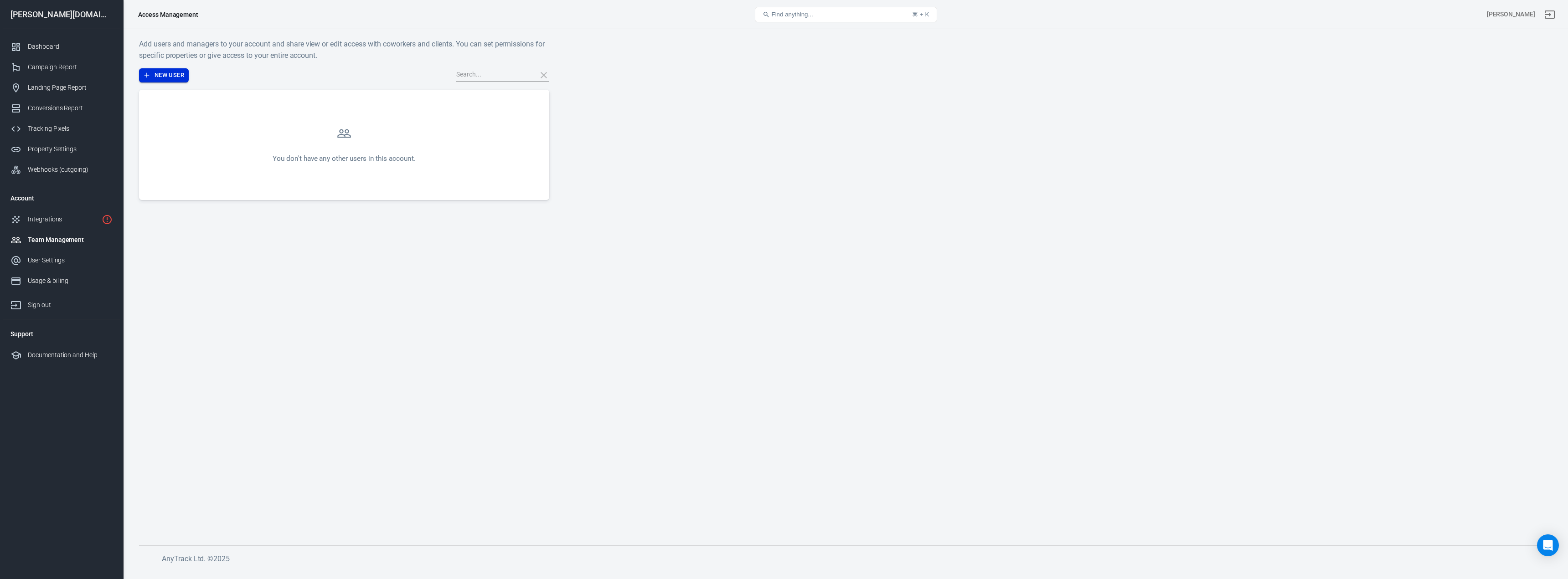
click at [162, 69] on button "New User" at bounding box center [164, 75] width 50 height 14
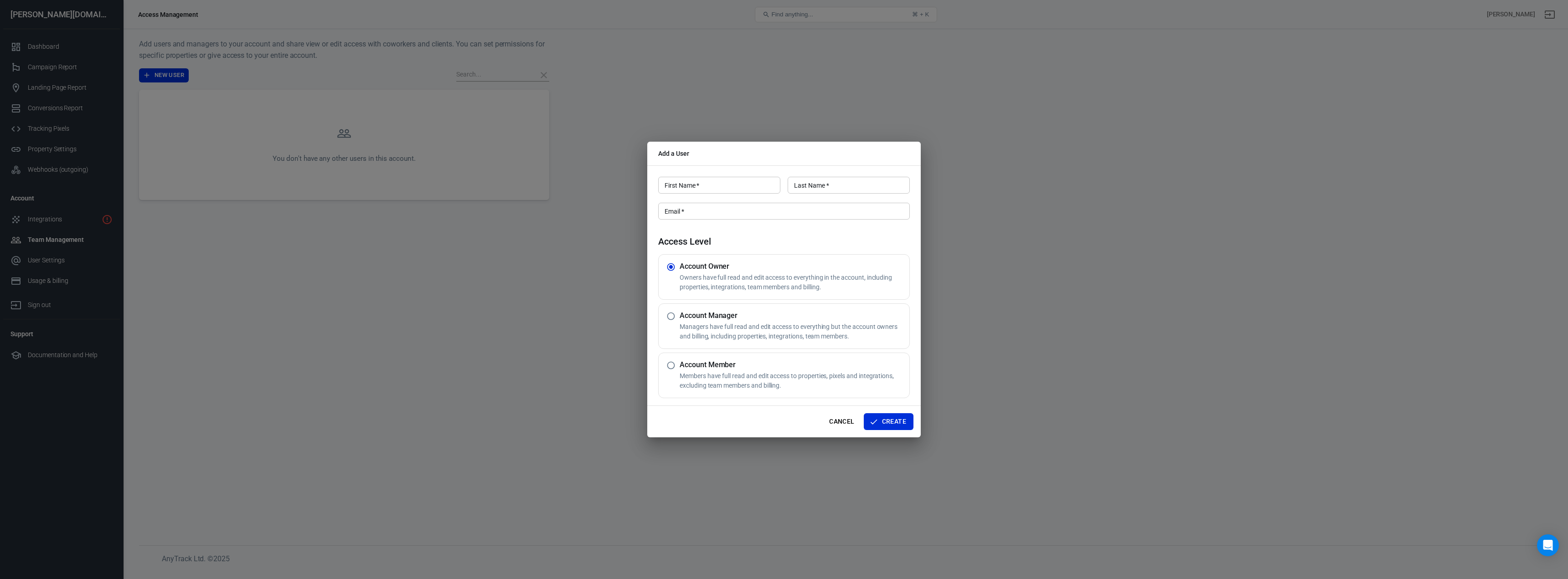
click at [444, 282] on div "Add a User First Name   * First Name   * Last Name   * Last Name   * Email   * …" at bounding box center [784, 290] width 1568 height 579
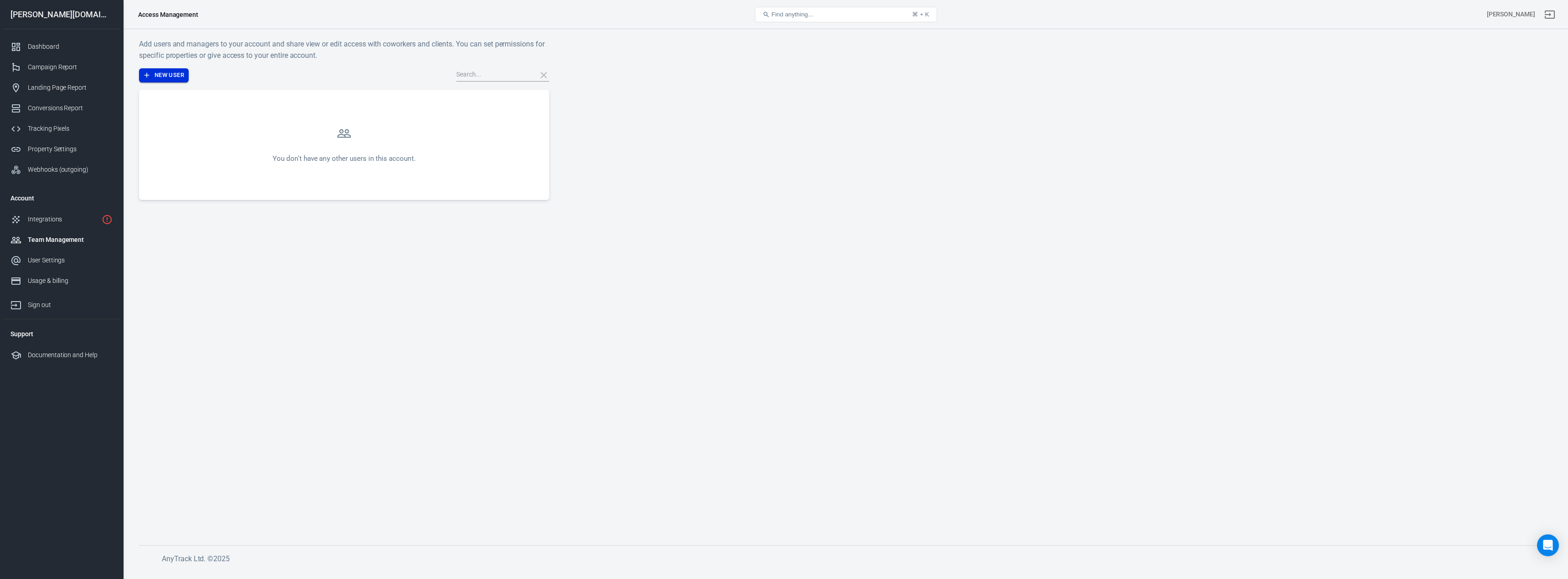
click at [179, 78] on button "New User" at bounding box center [164, 75] width 50 height 14
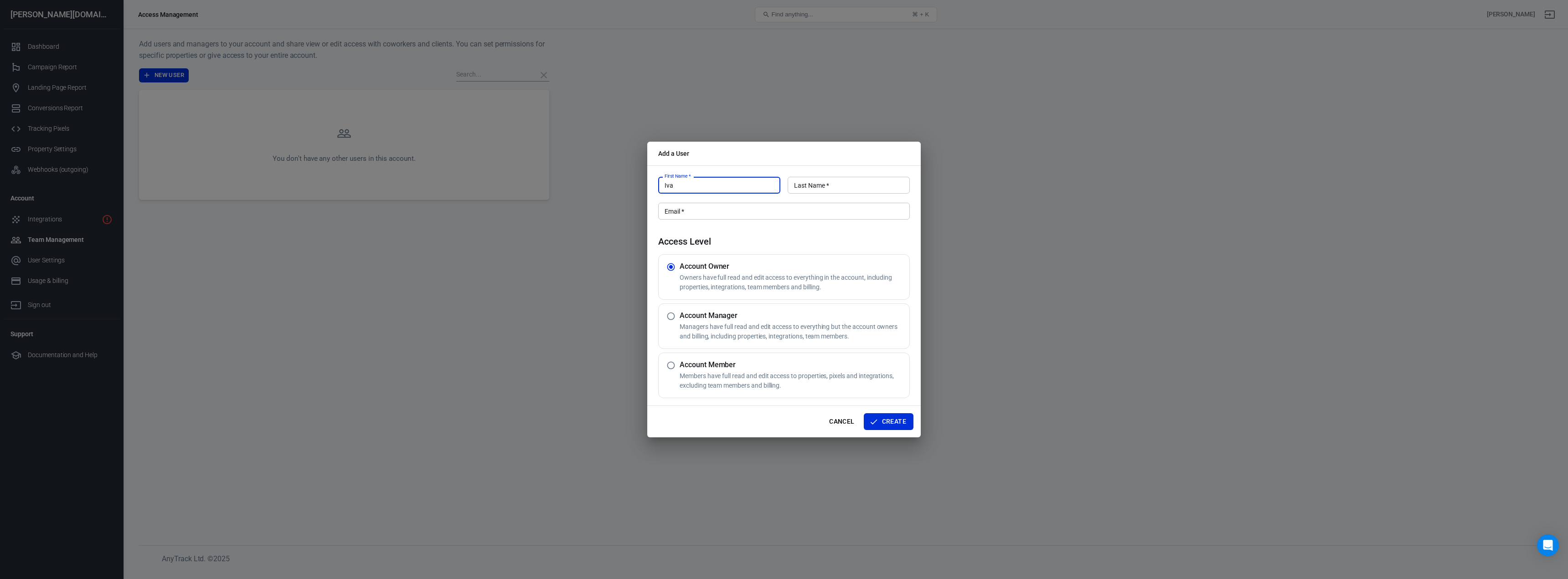
type input "Iva"
type input "Ivanova"
paste input "[PERSON_NAME][EMAIL_ADDRESS][DOMAIN_NAME]"
type input "[PERSON_NAME][EMAIL_ADDRESS][DOMAIN_NAME]"
click at [788, 322] on div "Account Manager Managers have full read and edit access to everything but the a…" at bounding box center [793, 325] width 226 height 30
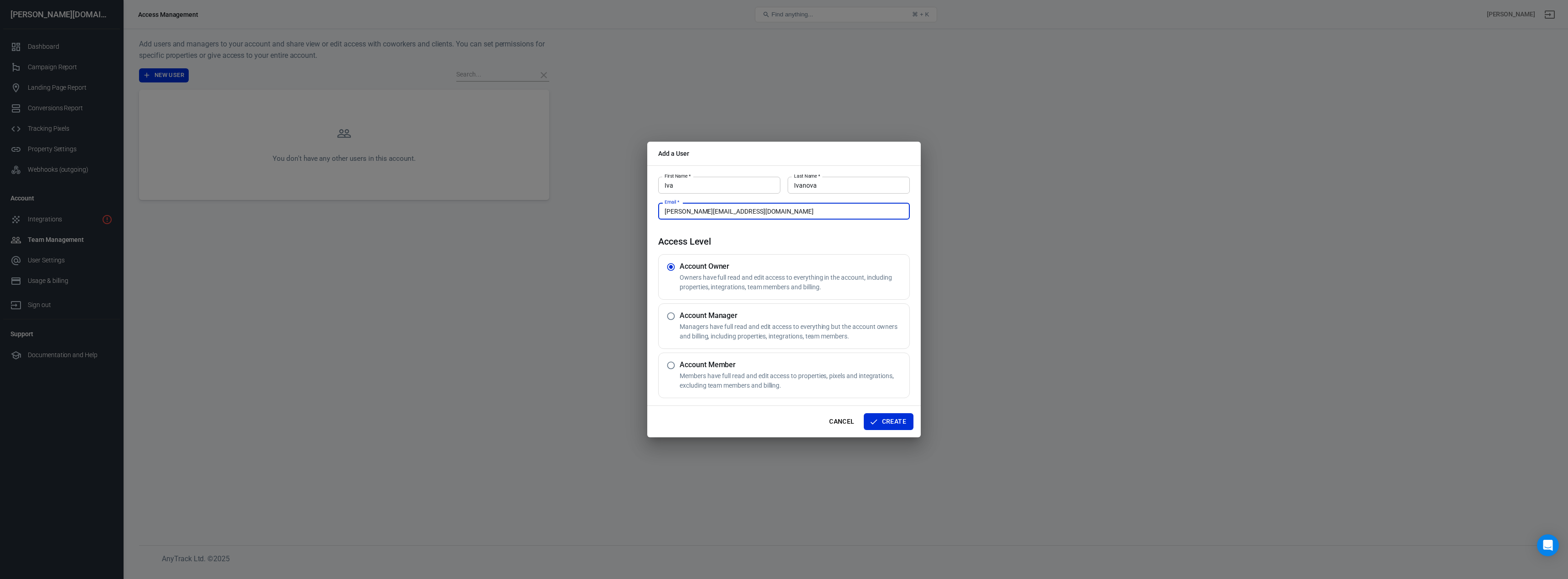
radio input "false"
radio input "true"
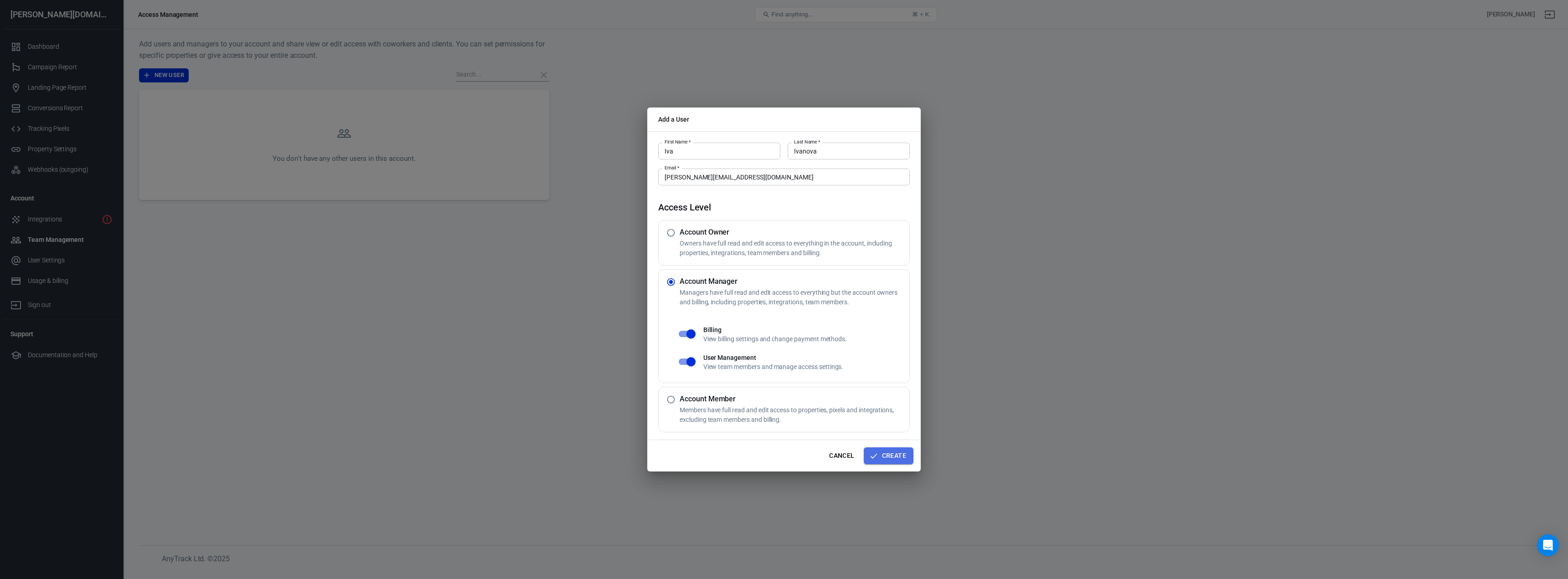
click at [889, 454] on button "Create" at bounding box center [889, 456] width 50 height 17
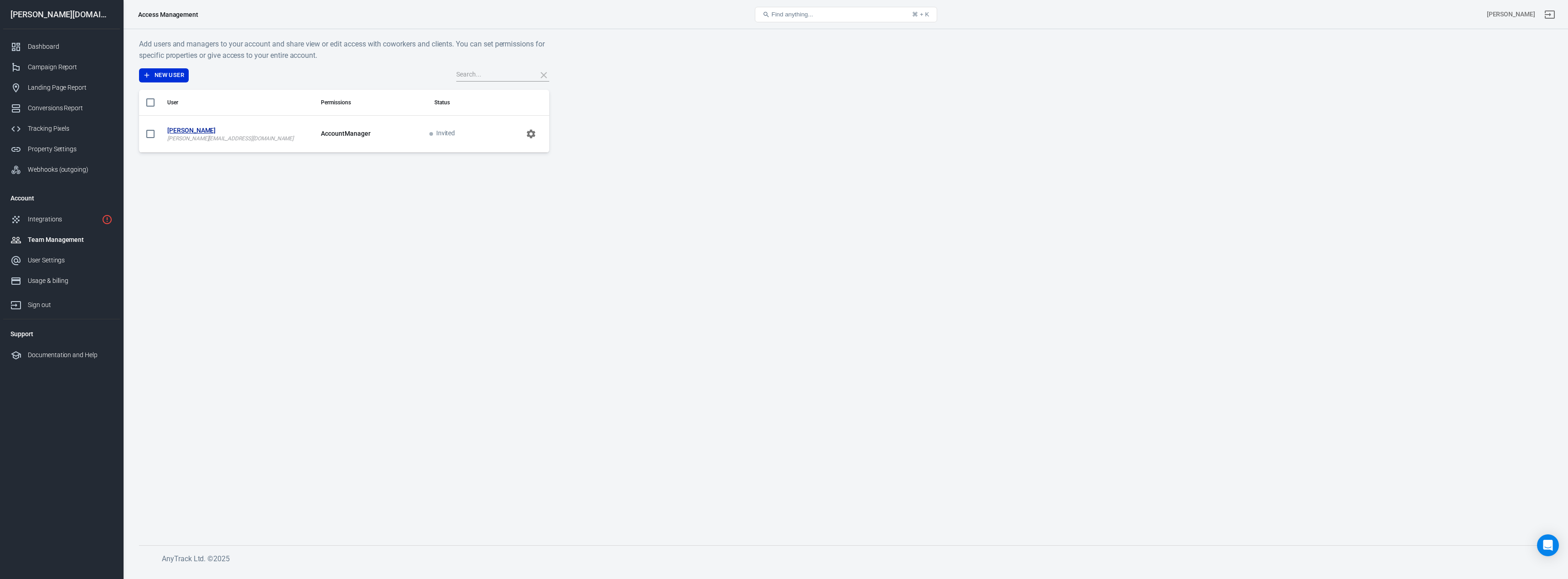
radio input "true"
radio input "false"
click at [443, 354] on main "Add users and managers to your account and share view or edit access with cowor…" at bounding box center [845, 284] width 1413 height 492
click at [1110, 279] on main "Add users and managers to your account and share view or edit access with cowor…" at bounding box center [845, 284] width 1413 height 492
click at [52, 43] on div "Dashboard" at bounding box center [70, 47] width 85 height 10
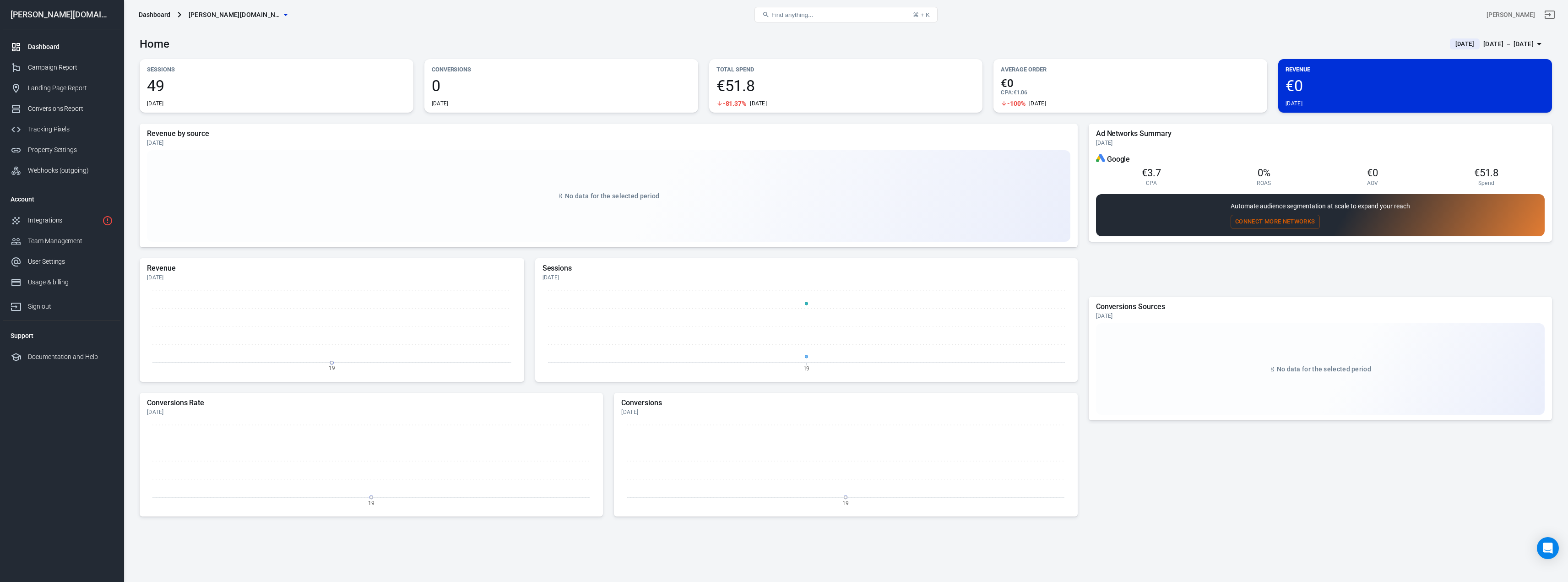
click at [1143, 476] on div at bounding box center [1320, 501] width 463 height 52
click at [23, 226] on div at bounding box center [19, 221] width 17 height 11
